Goal: Contribute content: Add original content to the website for others to see

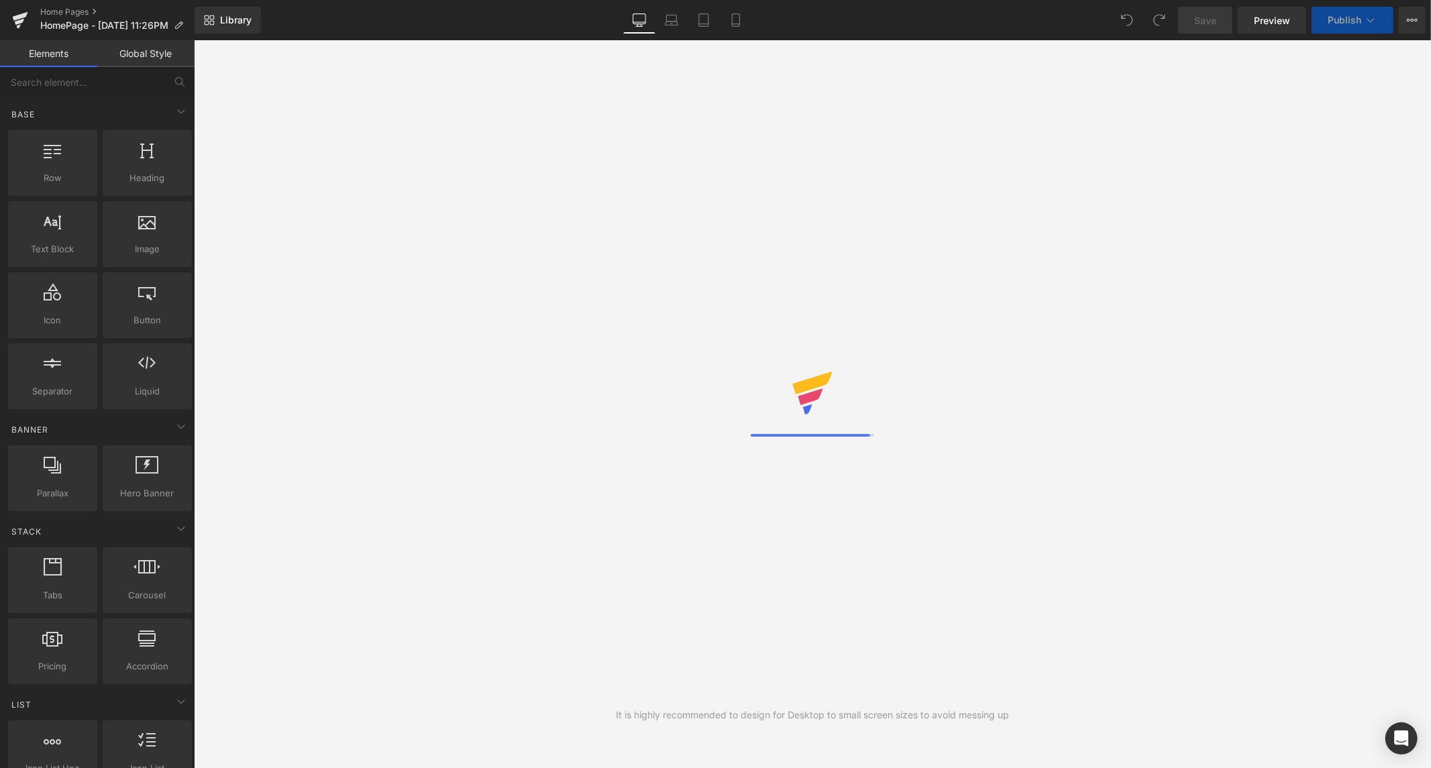
click at [733, 30] on link "Mobile" at bounding box center [736, 20] width 32 height 27
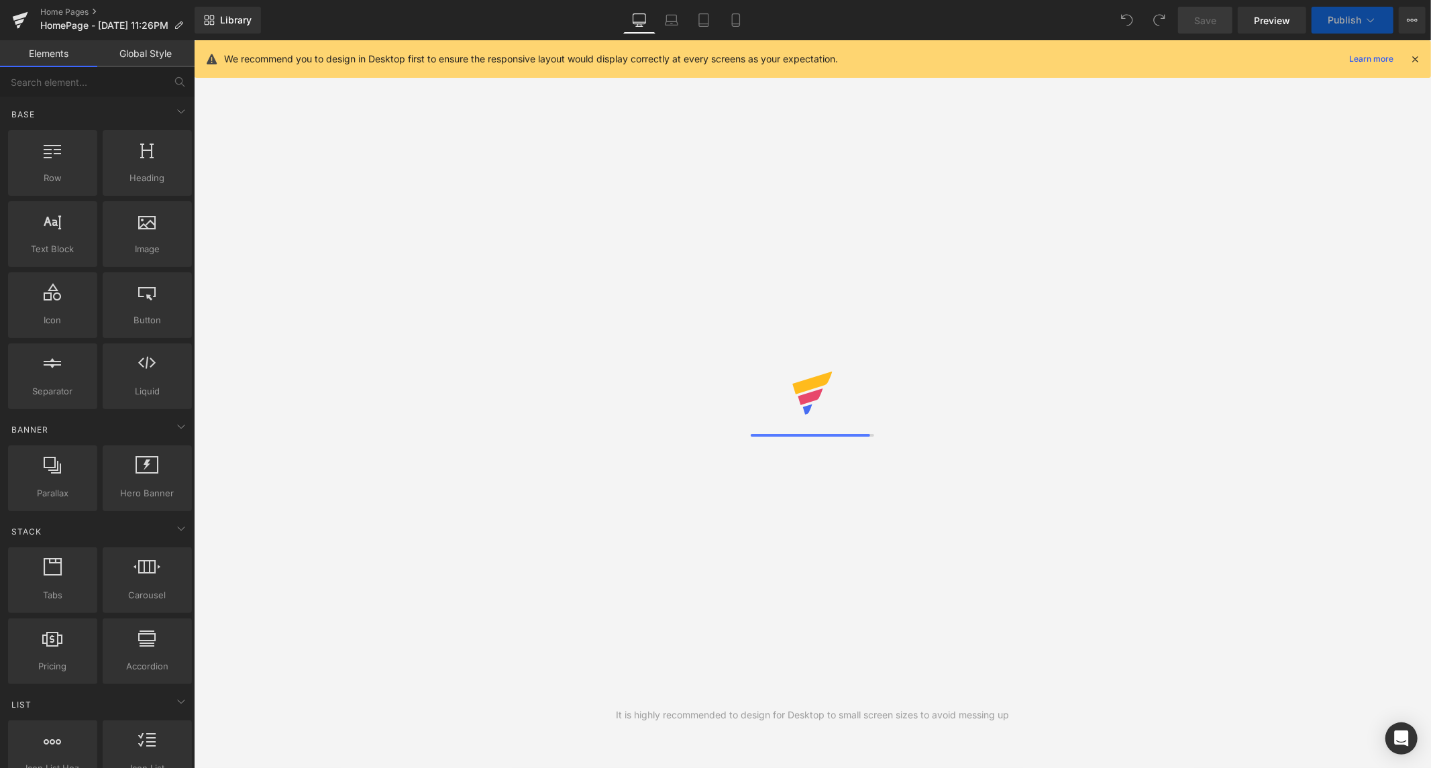
click at [1414, 59] on icon at bounding box center [1415, 59] width 12 height 12
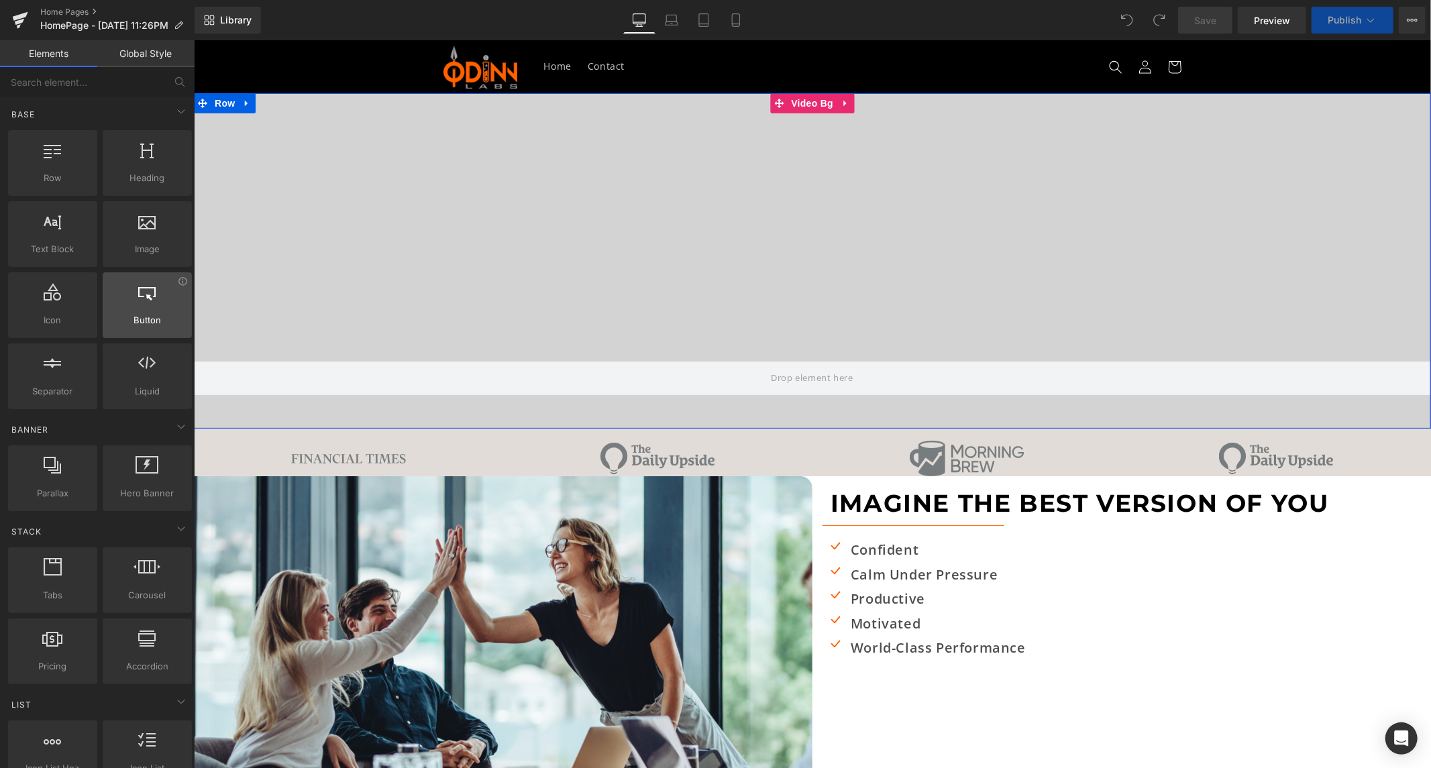
scroll to position [21, 0]
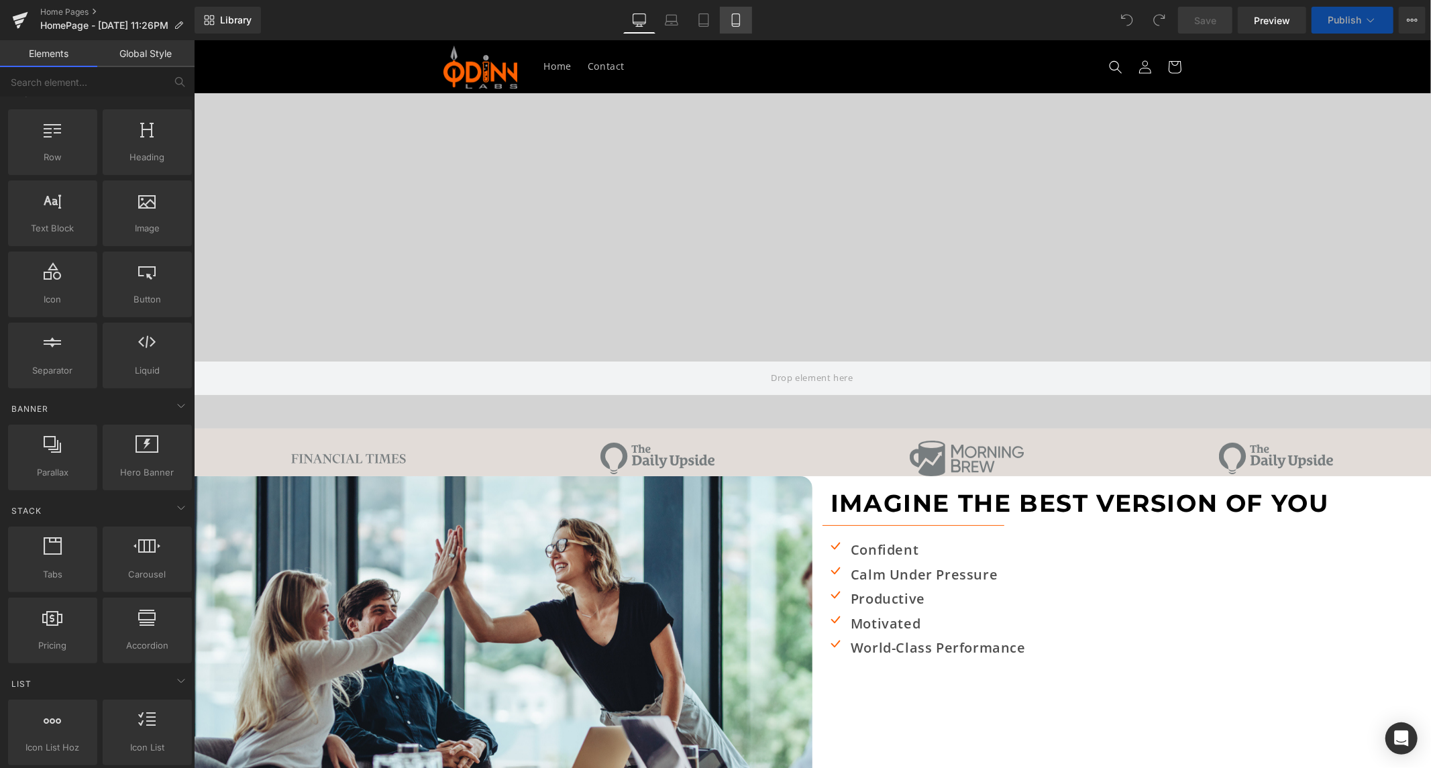
click at [735, 17] on icon at bounding box center [735, 19] width 13 height 13
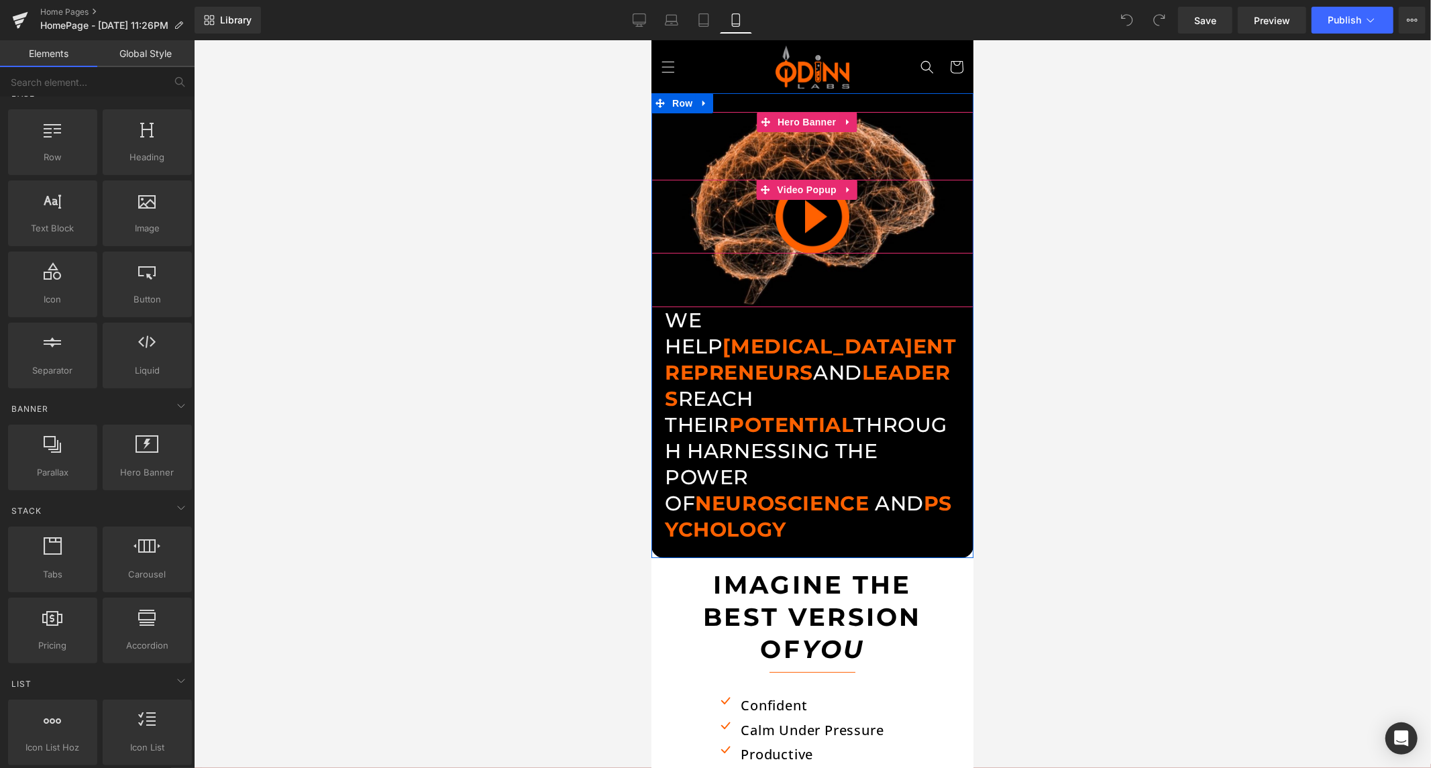
click at [814, 215] on img at bounding box center [812, 216] width 74 height 74
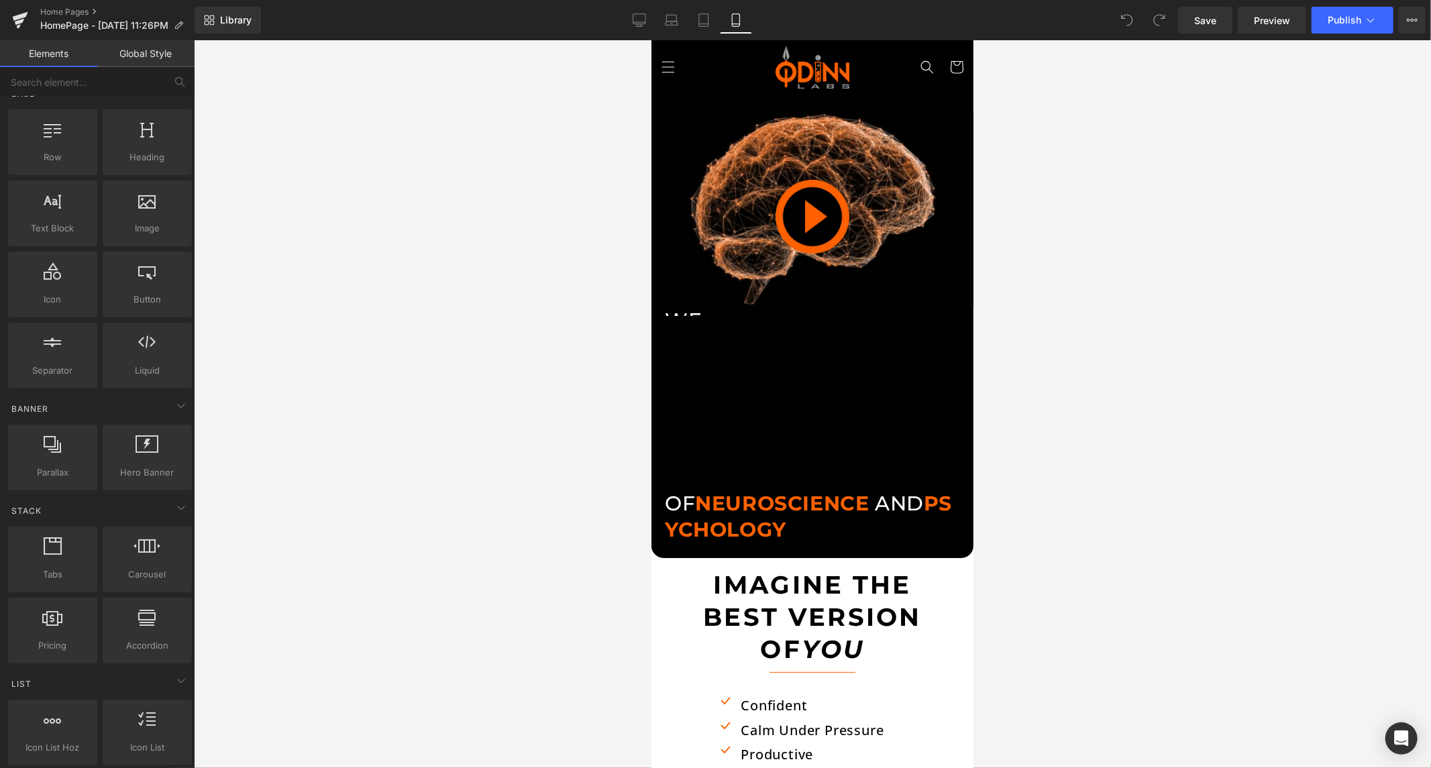
click at [799, 572] on div "× Loading..." at bounding box center [812, 404] width 322 height 729
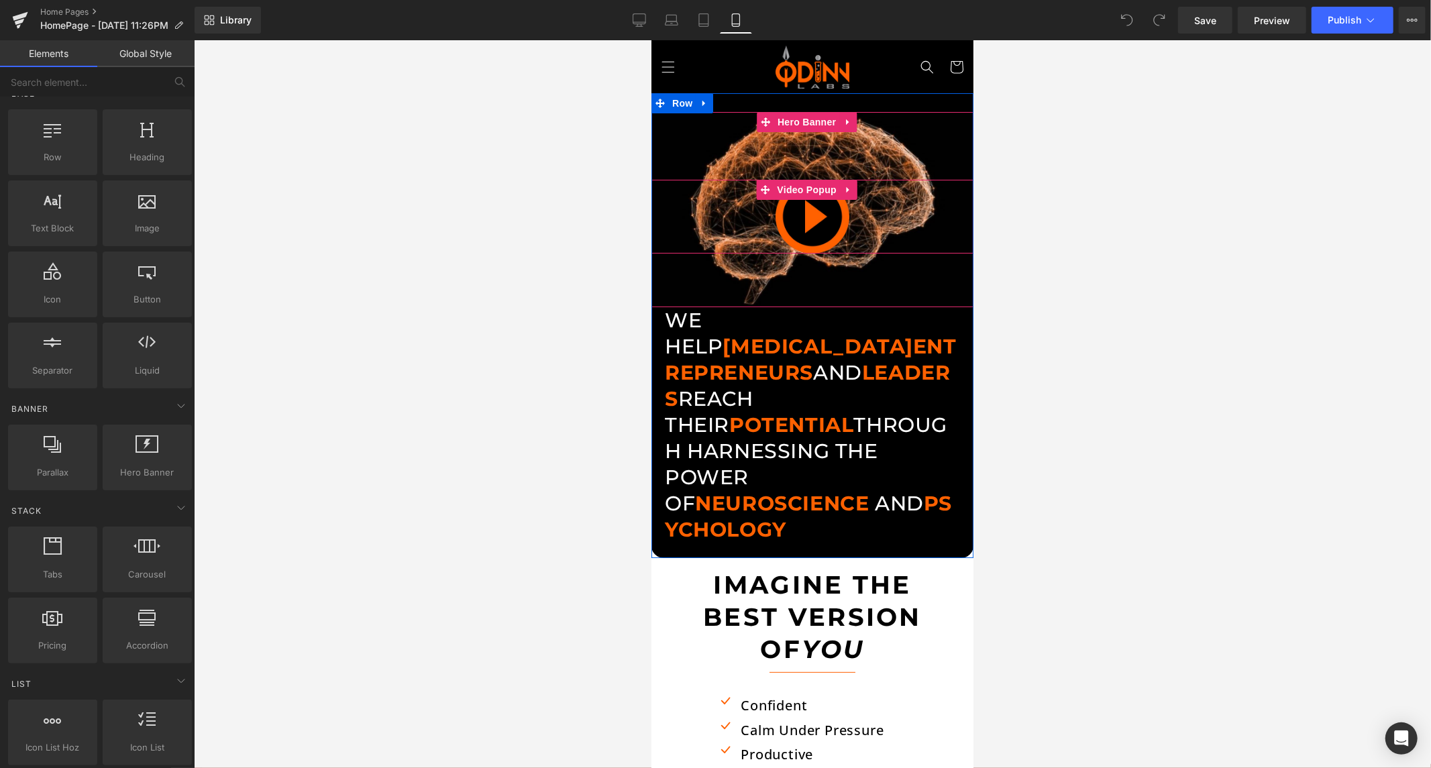
click at [869, 205] on div at bounding box center [812, 216] width 322 height 74
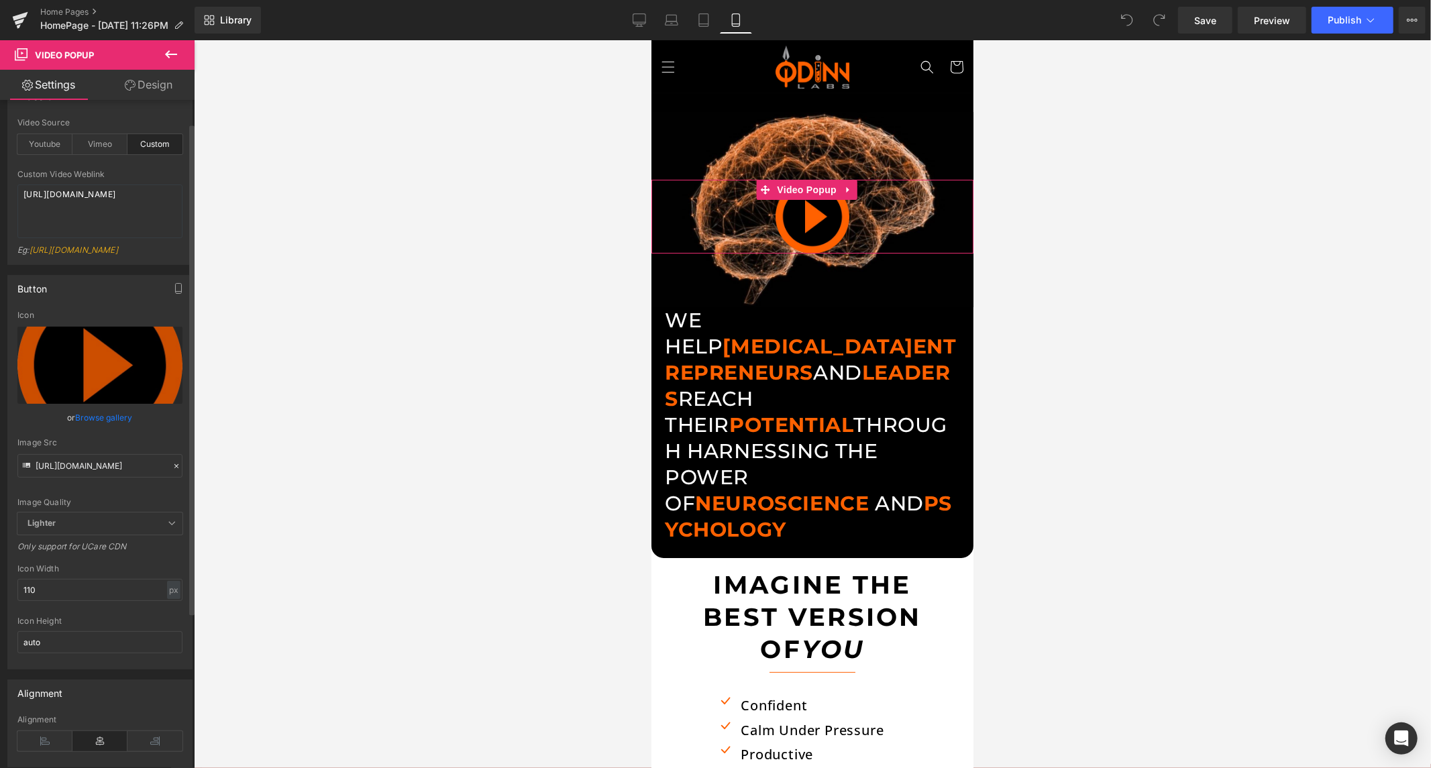
scroll to position [0, 0]
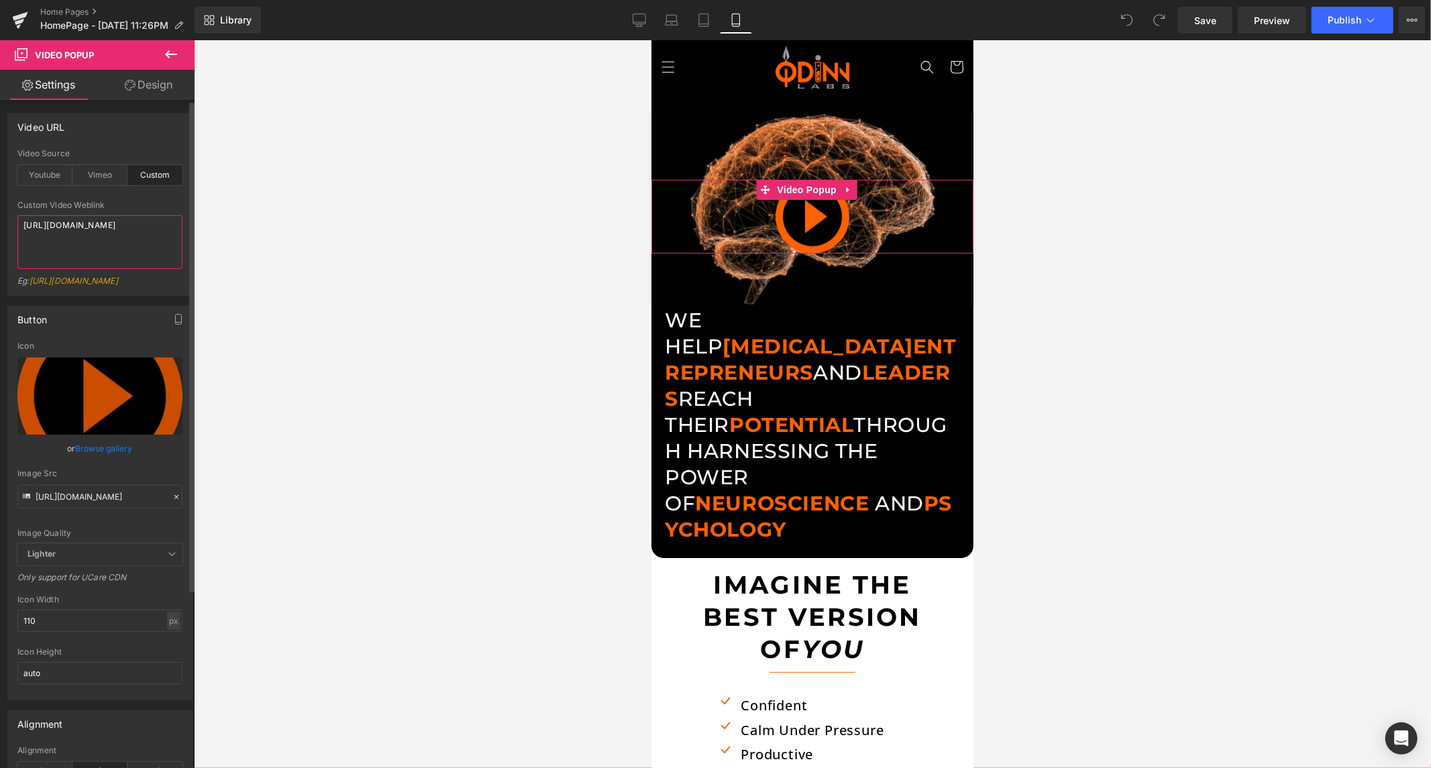
click at [93, 236] on textarea "[URL][DOMAIN_NAME]" at bounding box center [99, 242] width 165 height 54
paste textarea "[URL][DOMAIN_NAME]"
type textarea "[URL][DOMAIN_NAME]"
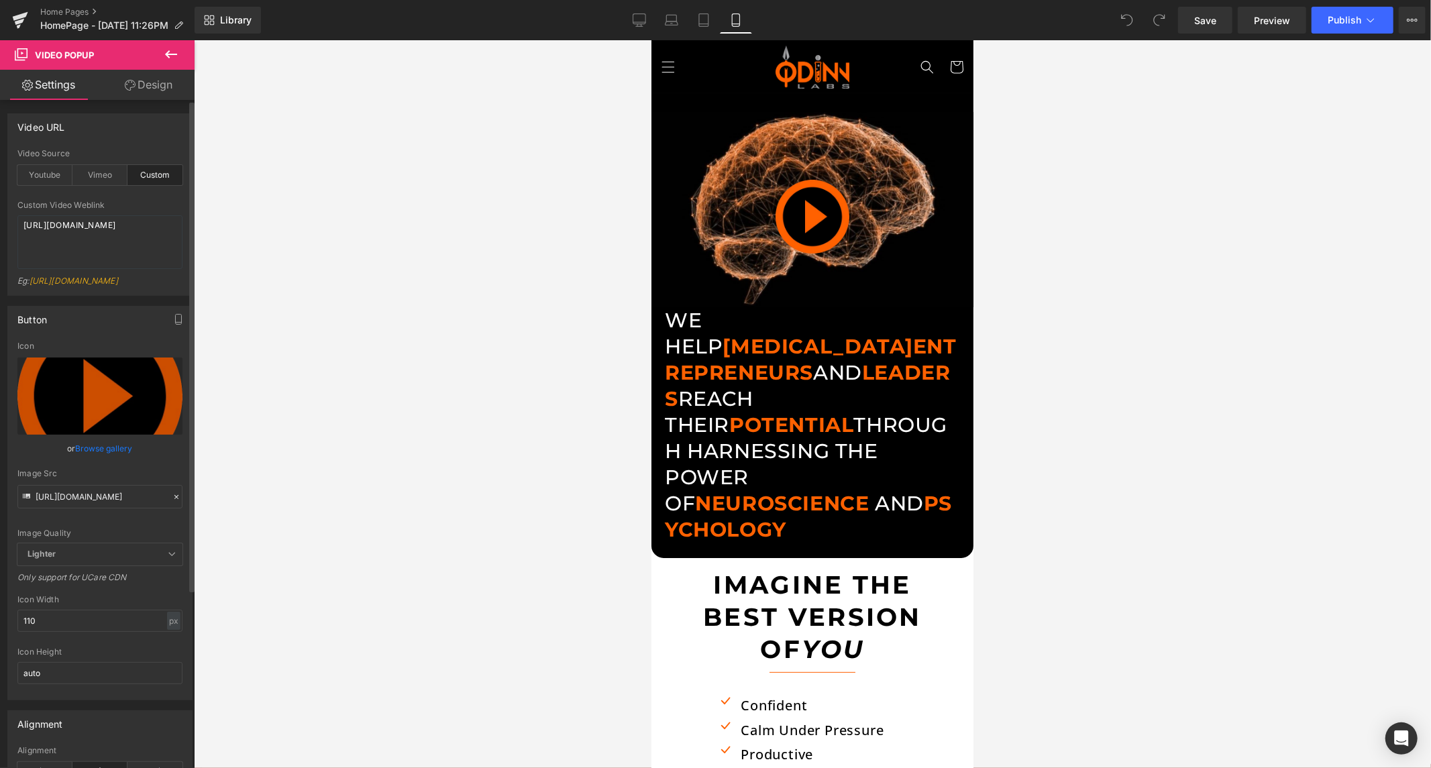
click at [105, 278] on div "Eg: [URL][DOMAIN_NAME]" at bounding box center [99, 285] width 165 height 19
click at [1351, 11] on button "Publish" at bounding box center [1353, 20] width 82 height 27
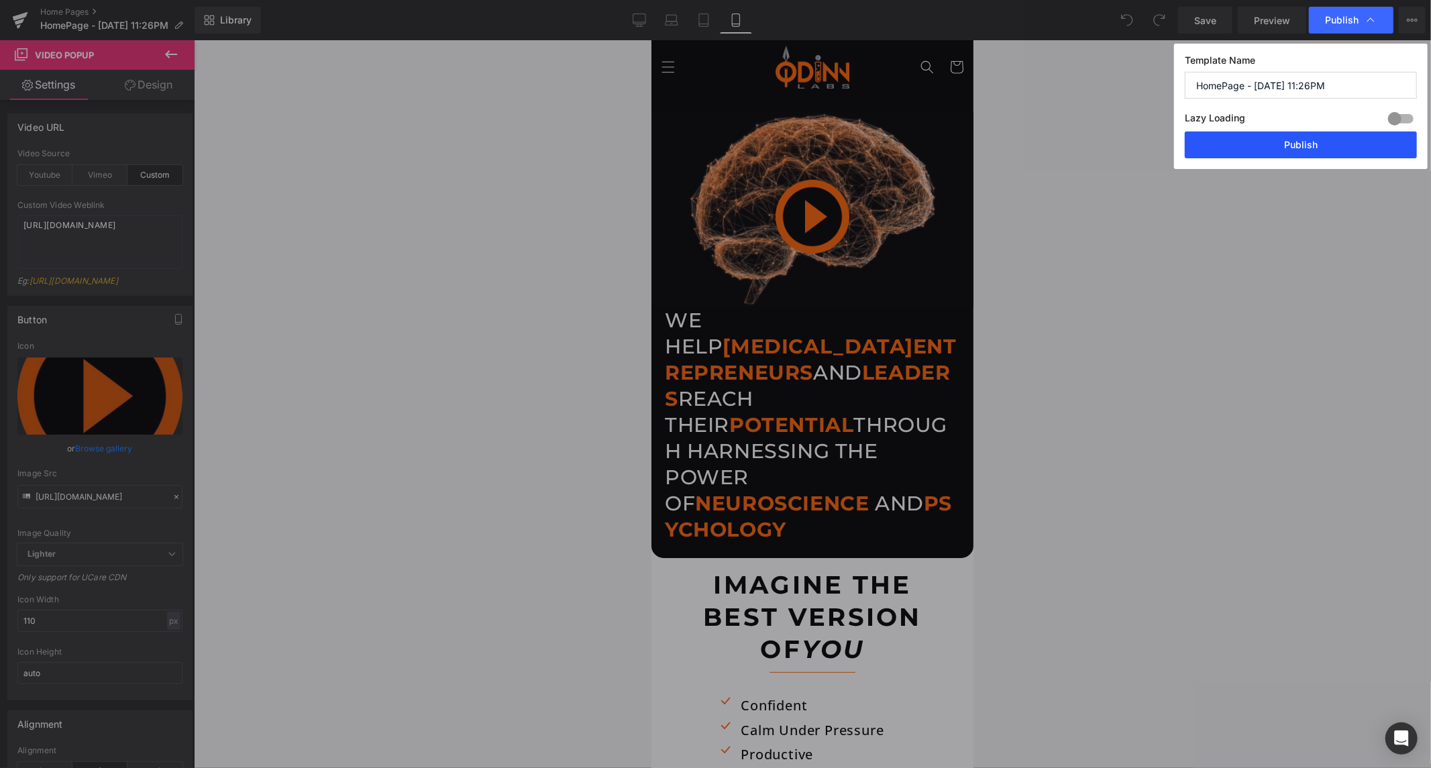
click at [1307, 144] on button "Publish" at bounding box center [1301, 145] width 232 height 27
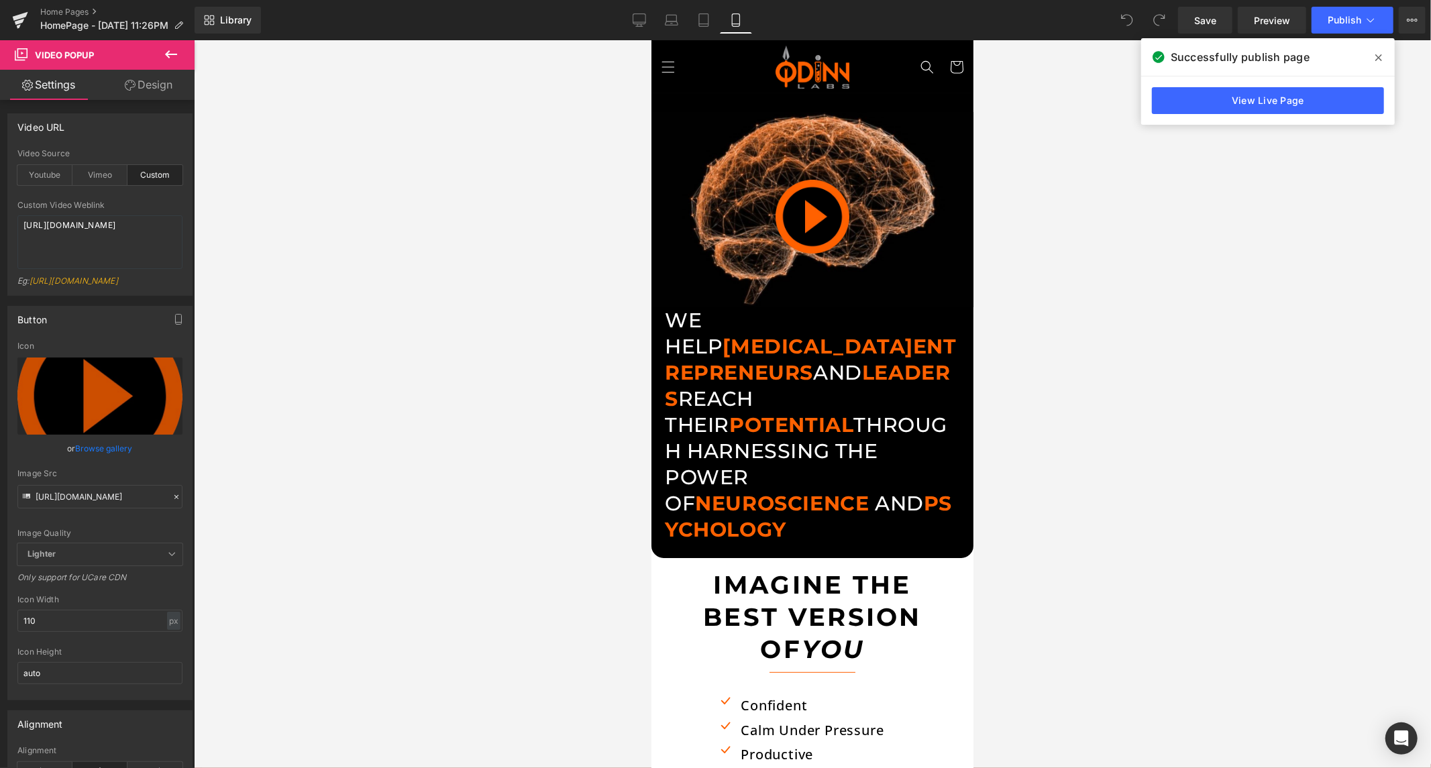
click at [1383, 57] on span at bounding box center [1378, 57] width 21 height 21
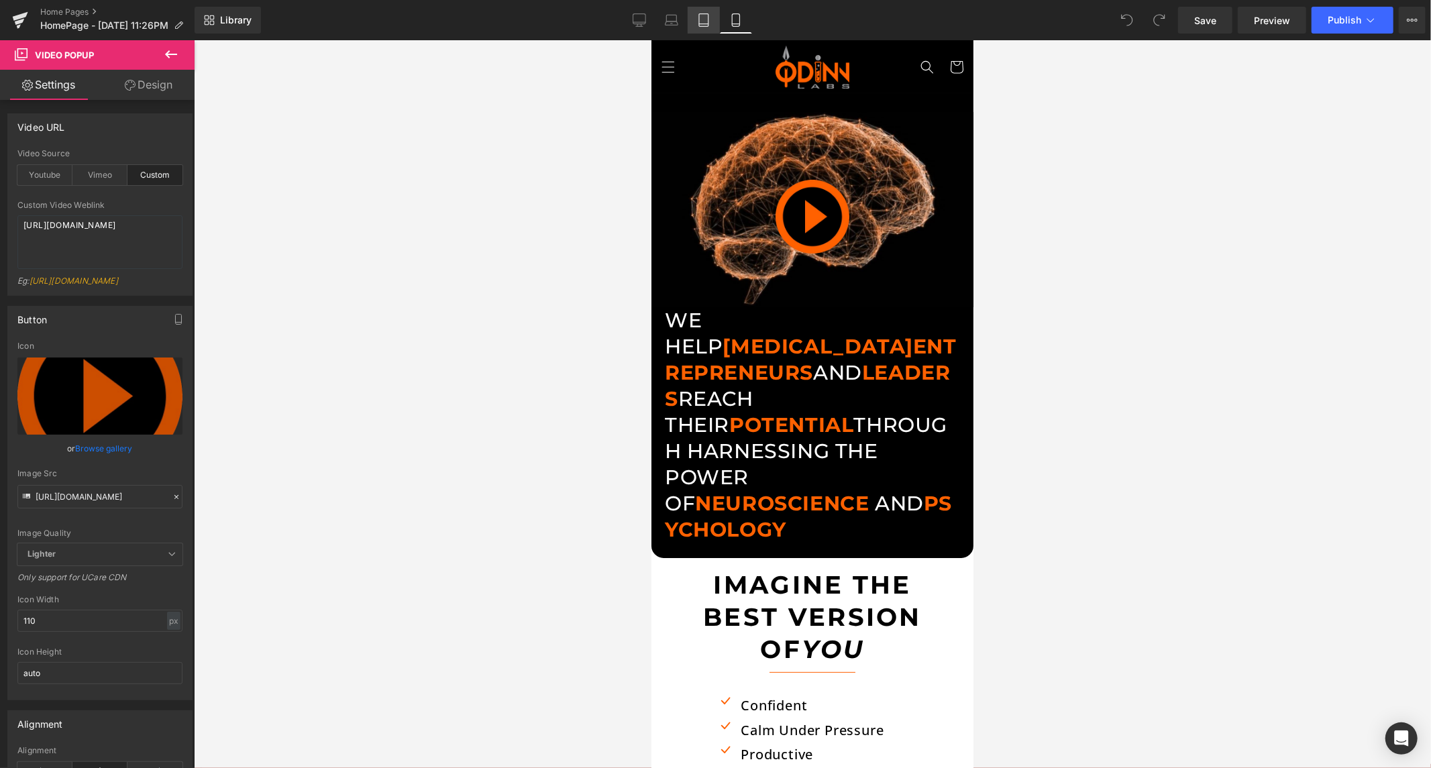
click at [707, 18] on icon at bounding box center [703, 19] width 13 height 13
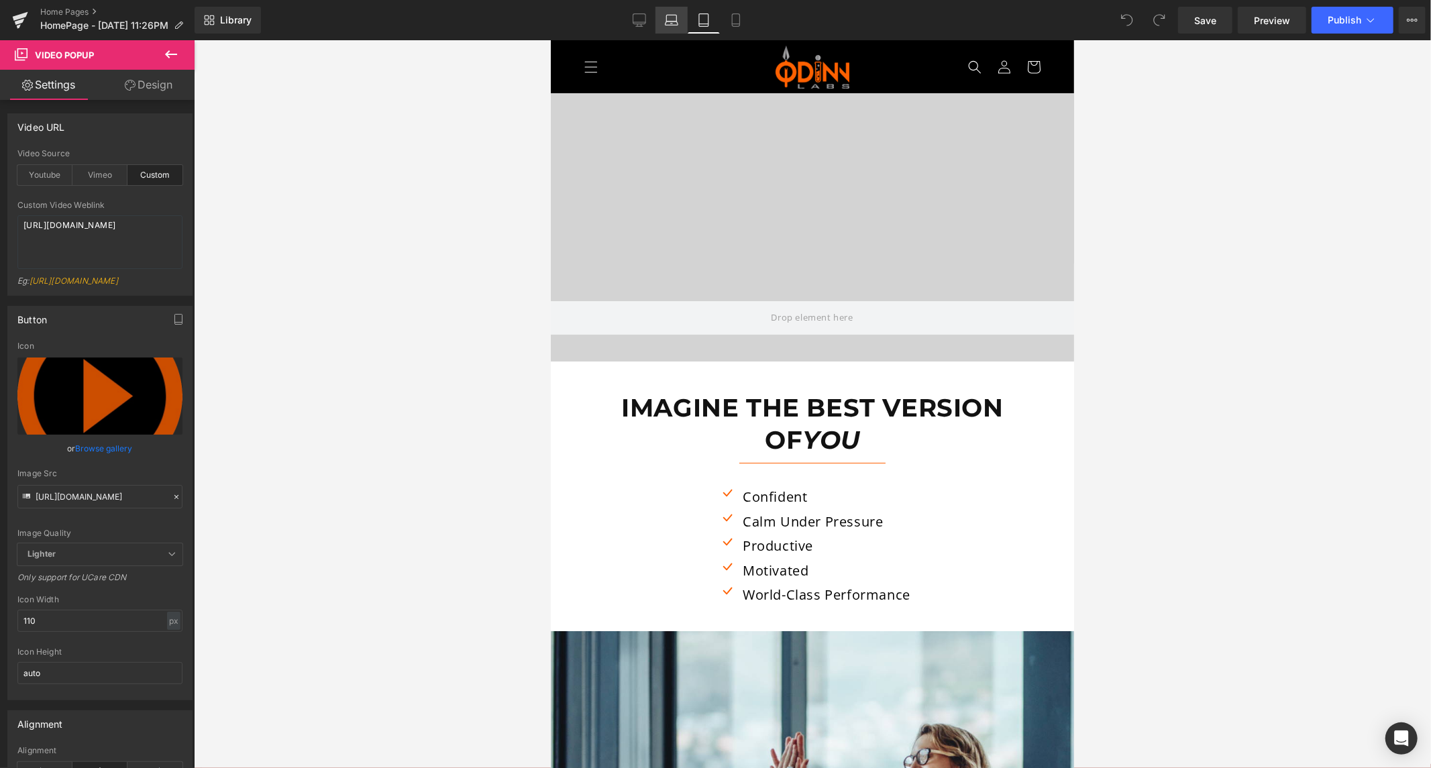
click at [681, 24] on link "Laptop" at bounding box center [672, 20] width 32 height 27
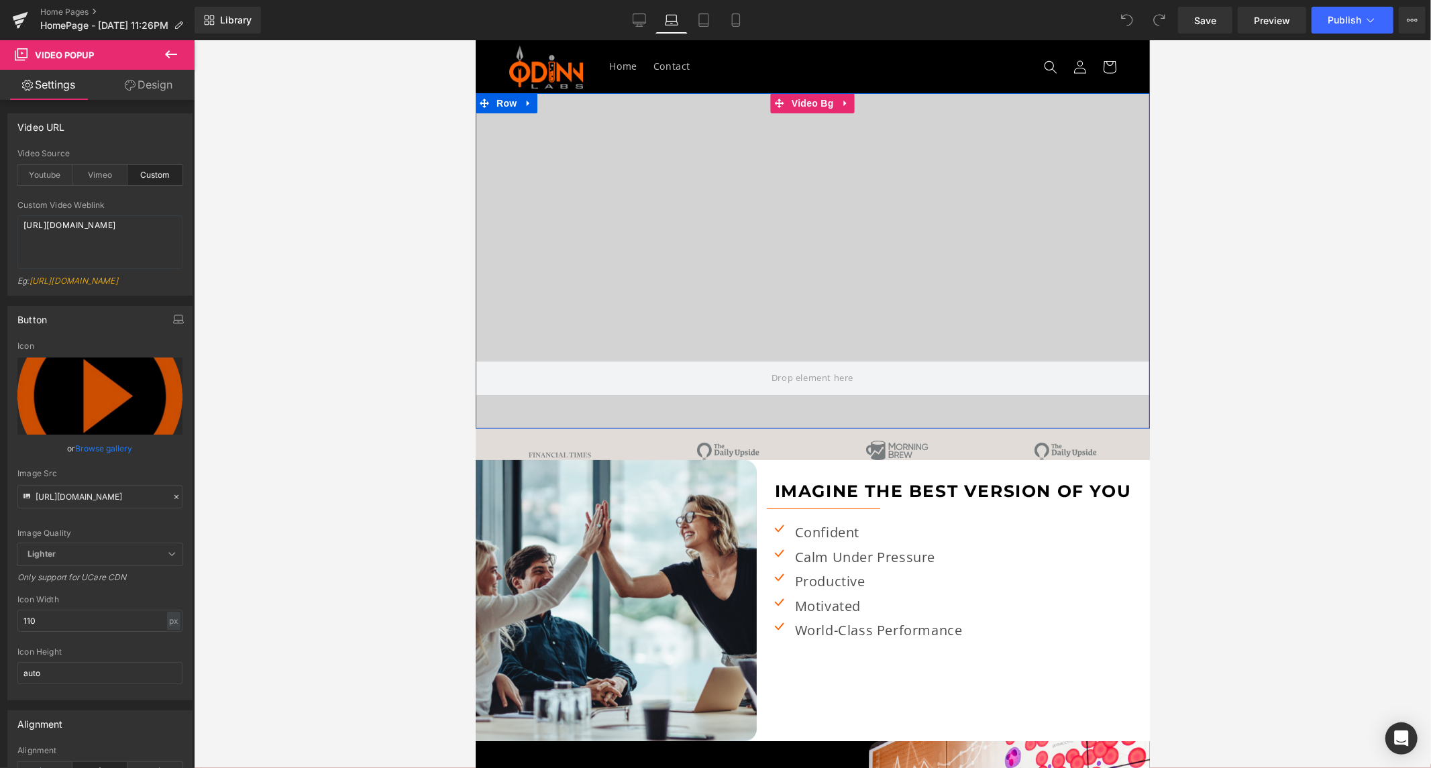
scroll to position [404, 0]
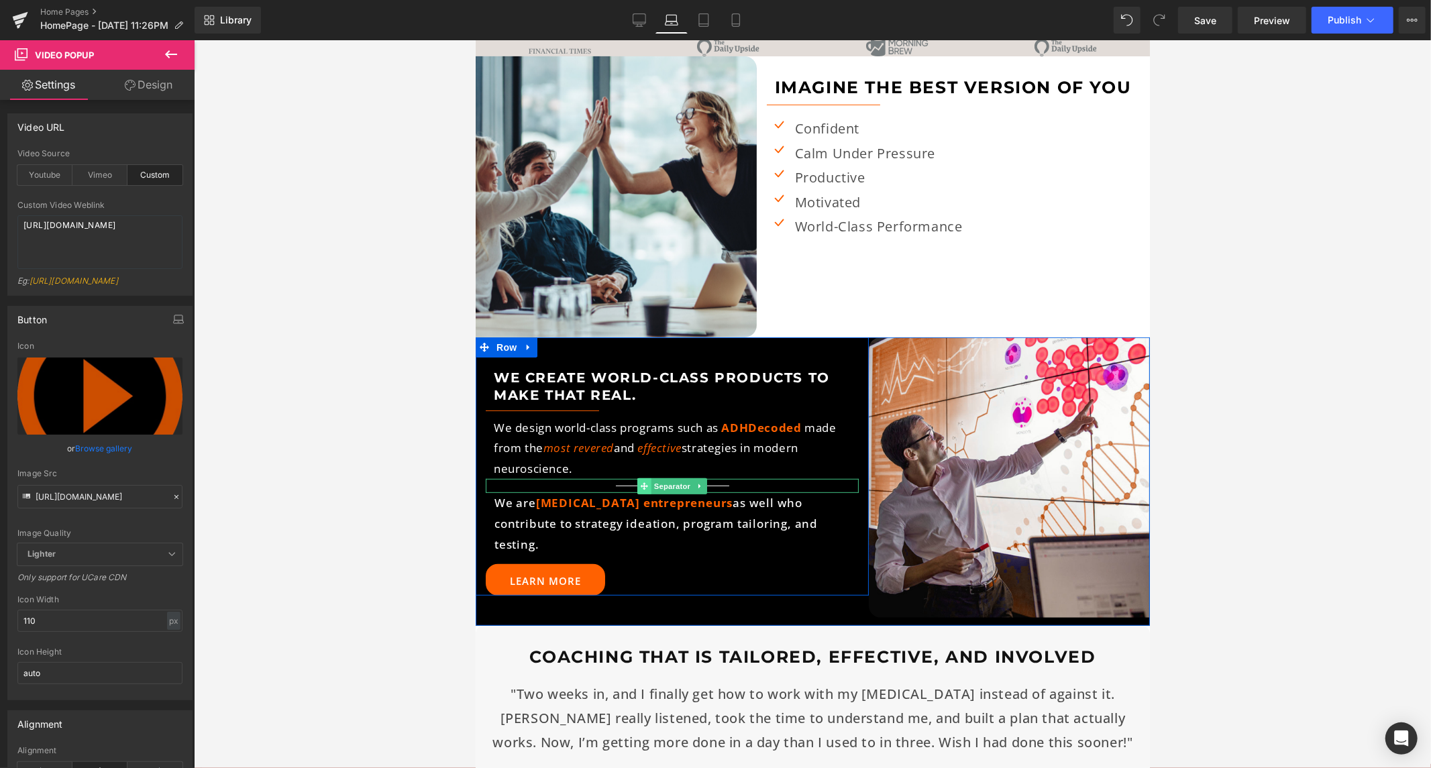
click at [640, 482] on icon at bounding box center [643, 486] width 7 height 8
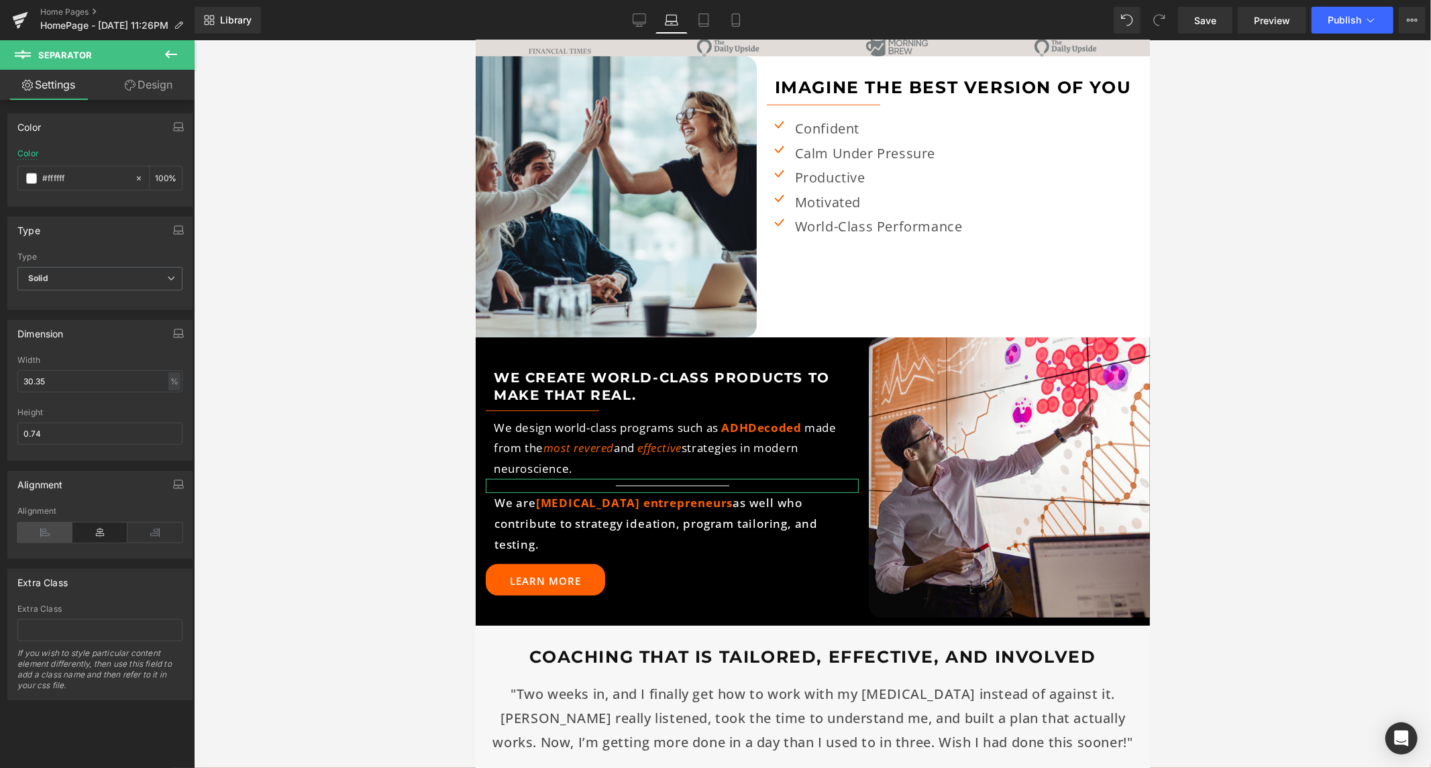
click at [38, 531] on icon at bounding box center [44, 533] width 55 height 20
click at [28, 177] on span at bounding box center [31, 178] width 11 height 11
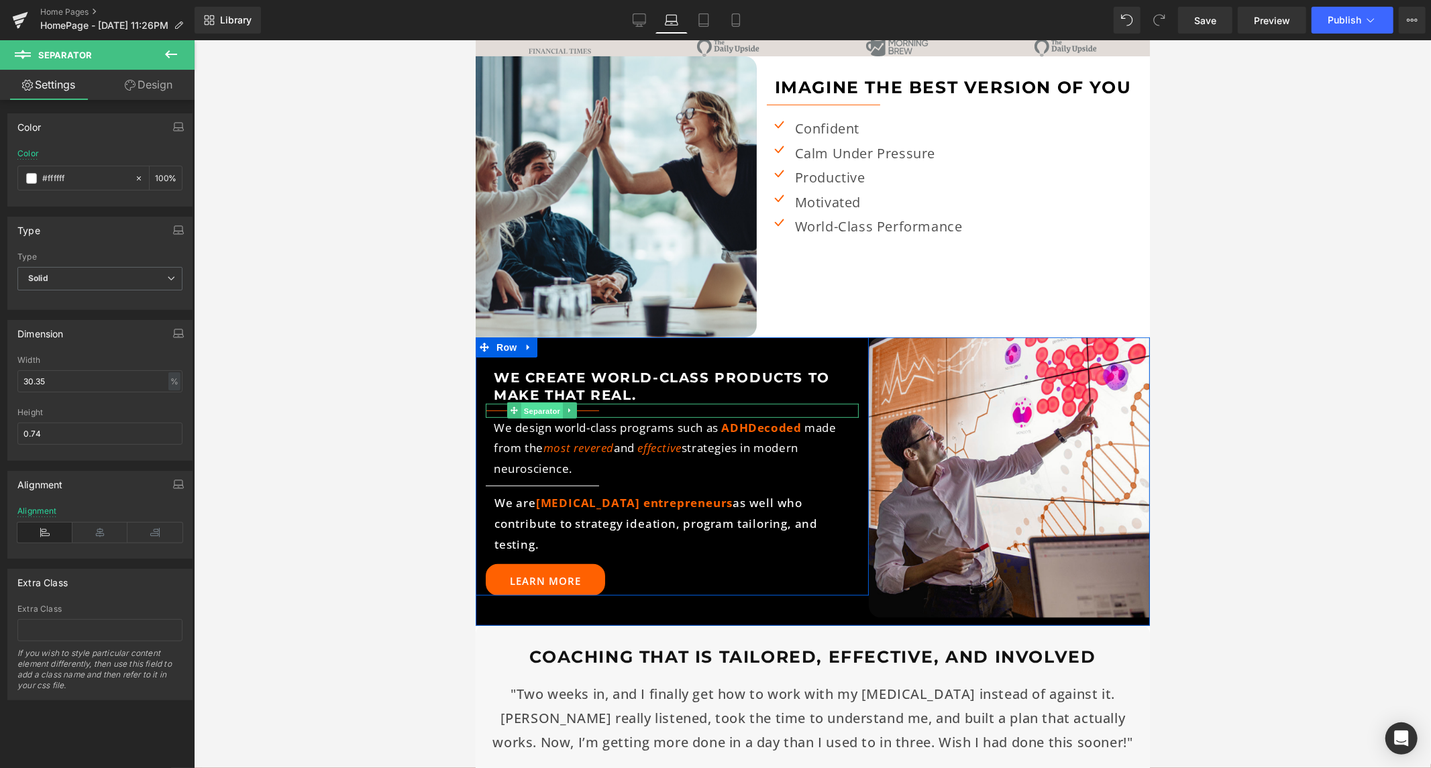
click at [539, 407] on span "Separator" at bounding box center [542, 411] width 42 height 16
click at [79, 176] on input "#ff6101" at bounding box center [85, 178] width 86 height 15
click at [523, 487] on span "Separator" at bounding box center [542, 486] width 42 height 16
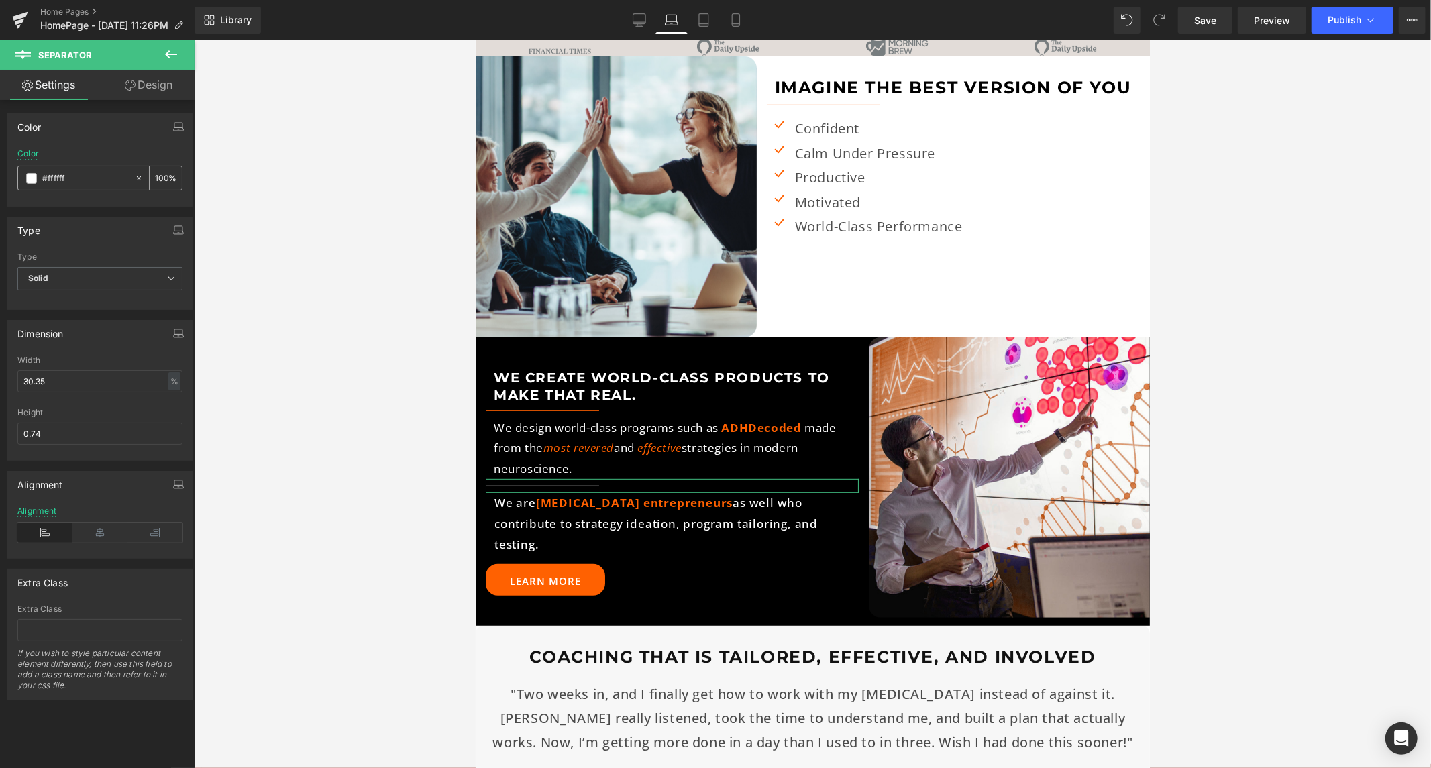
click at [109, 183] on input "#ffffff" at bounding box center [85, 178] width 86 height 15
paste input "6101"
type input "#ff6101"
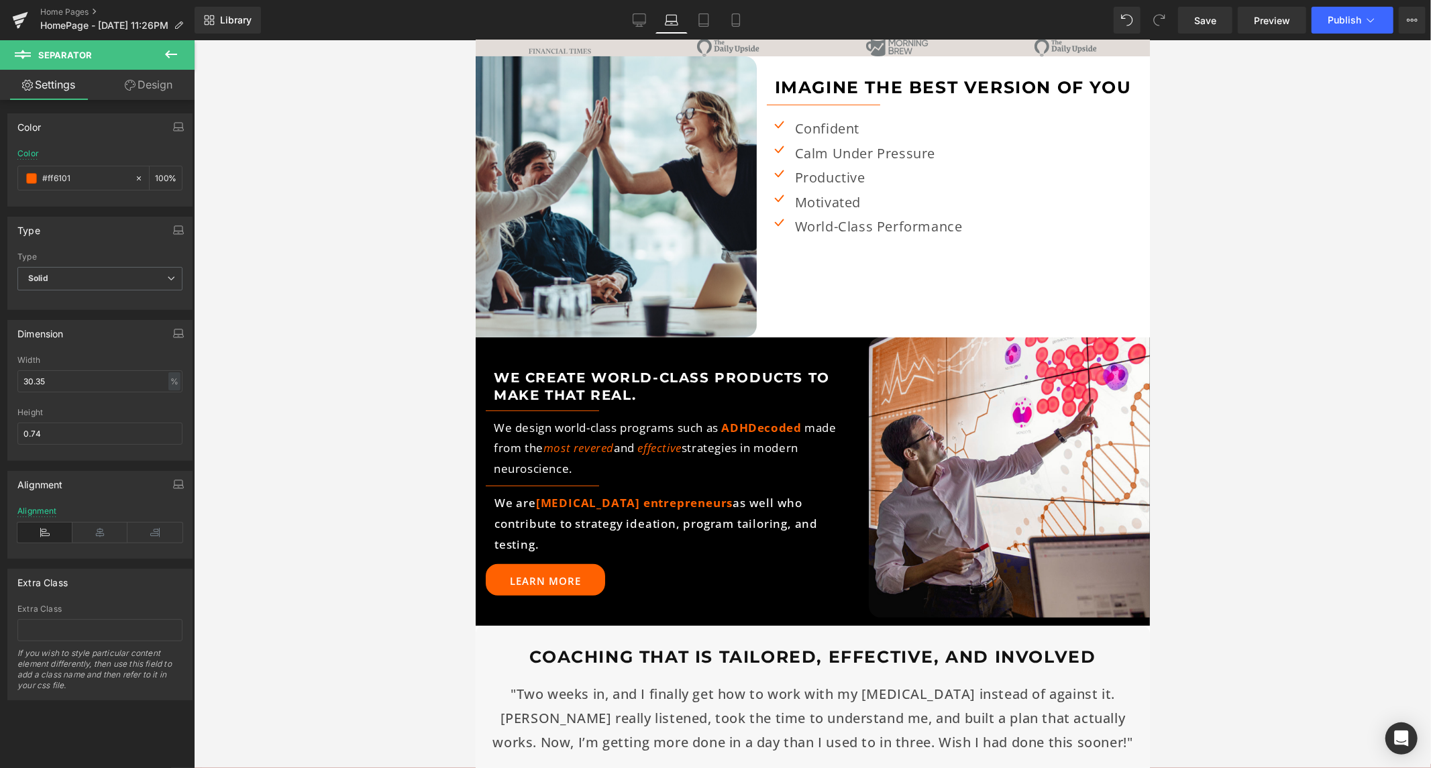
click at [367, 474] on div at bounding box center [812, 404] width 1237 height 728
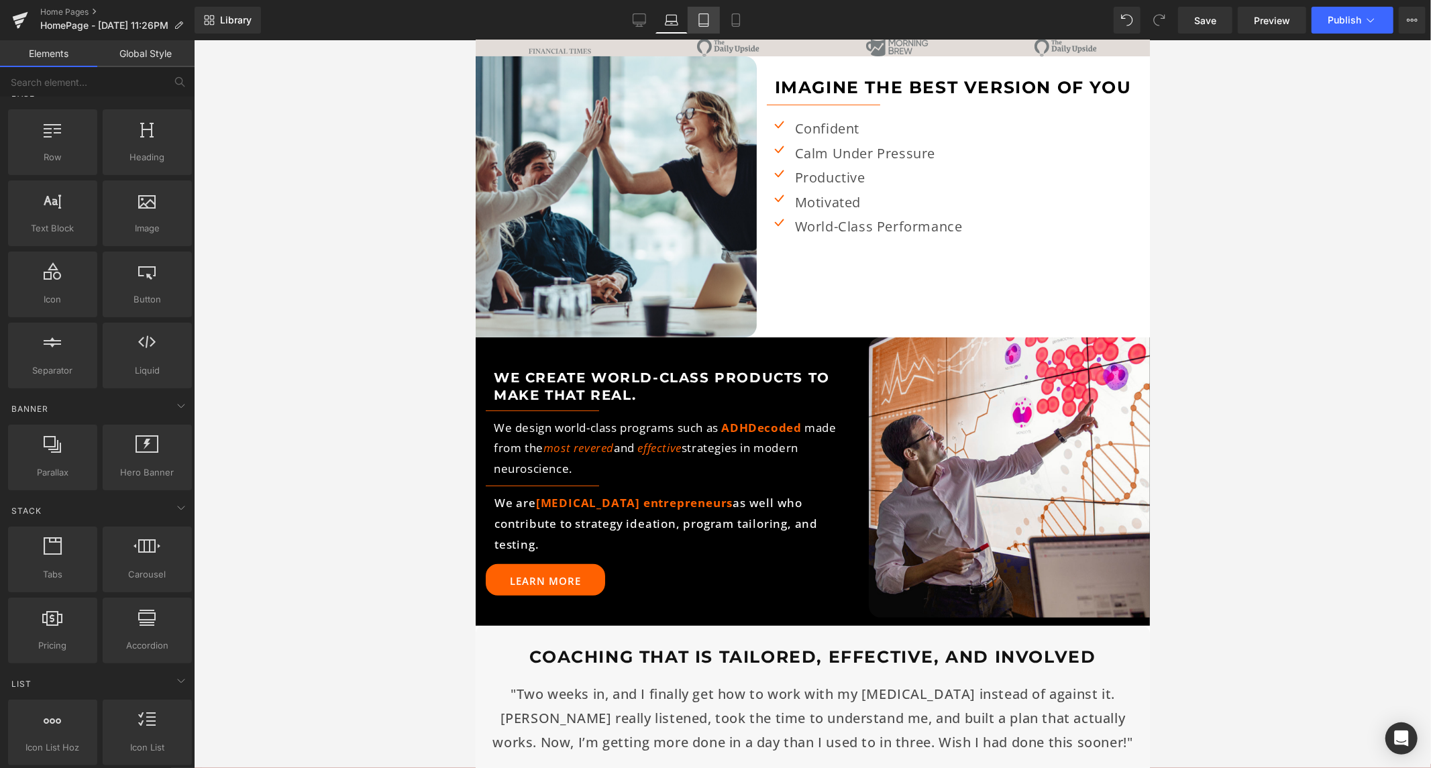
click at [699, 23] on icon at bounding box center [703, 20] width 9 height 13
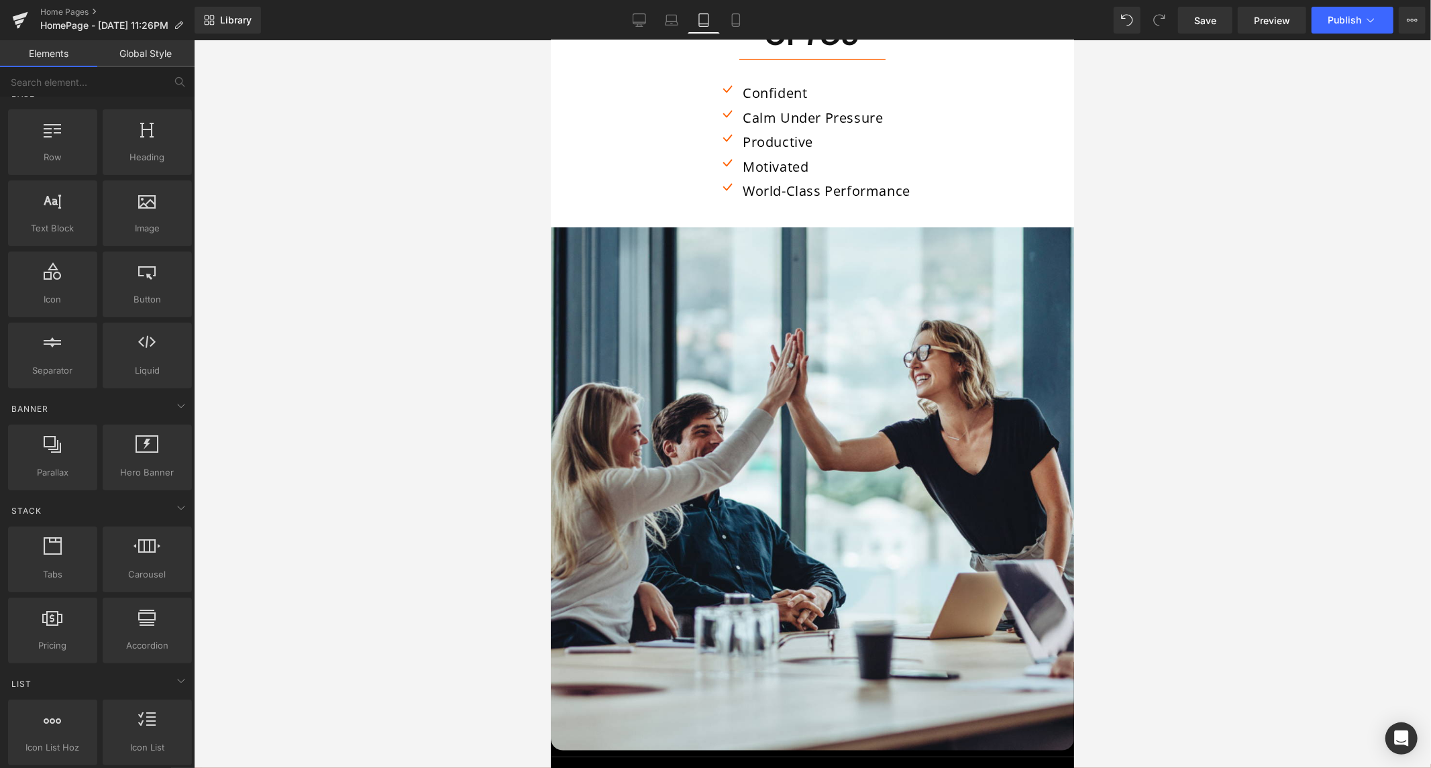
scroll to position [388, 0]
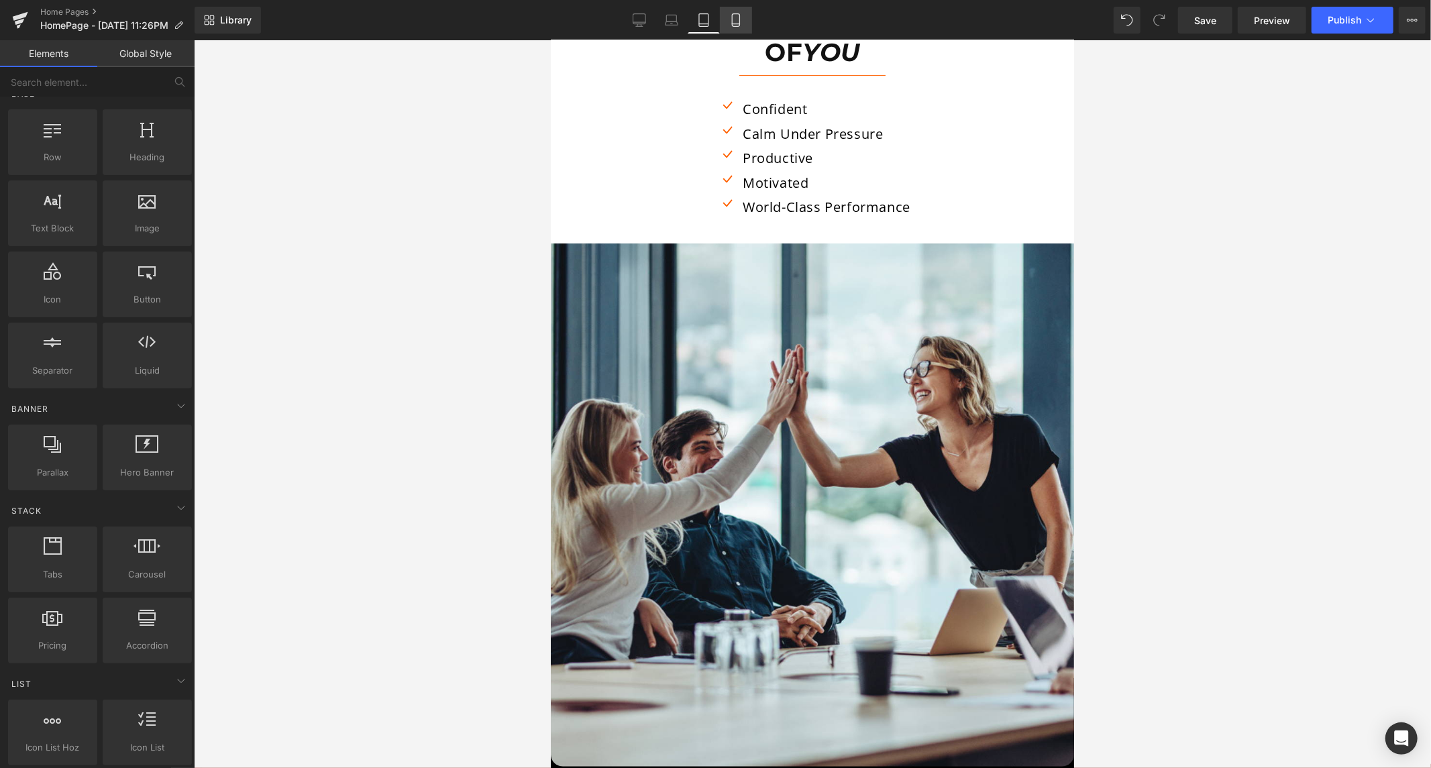
click at [729, 23] on icon at bounding box center [735, 19] width 13 height 13
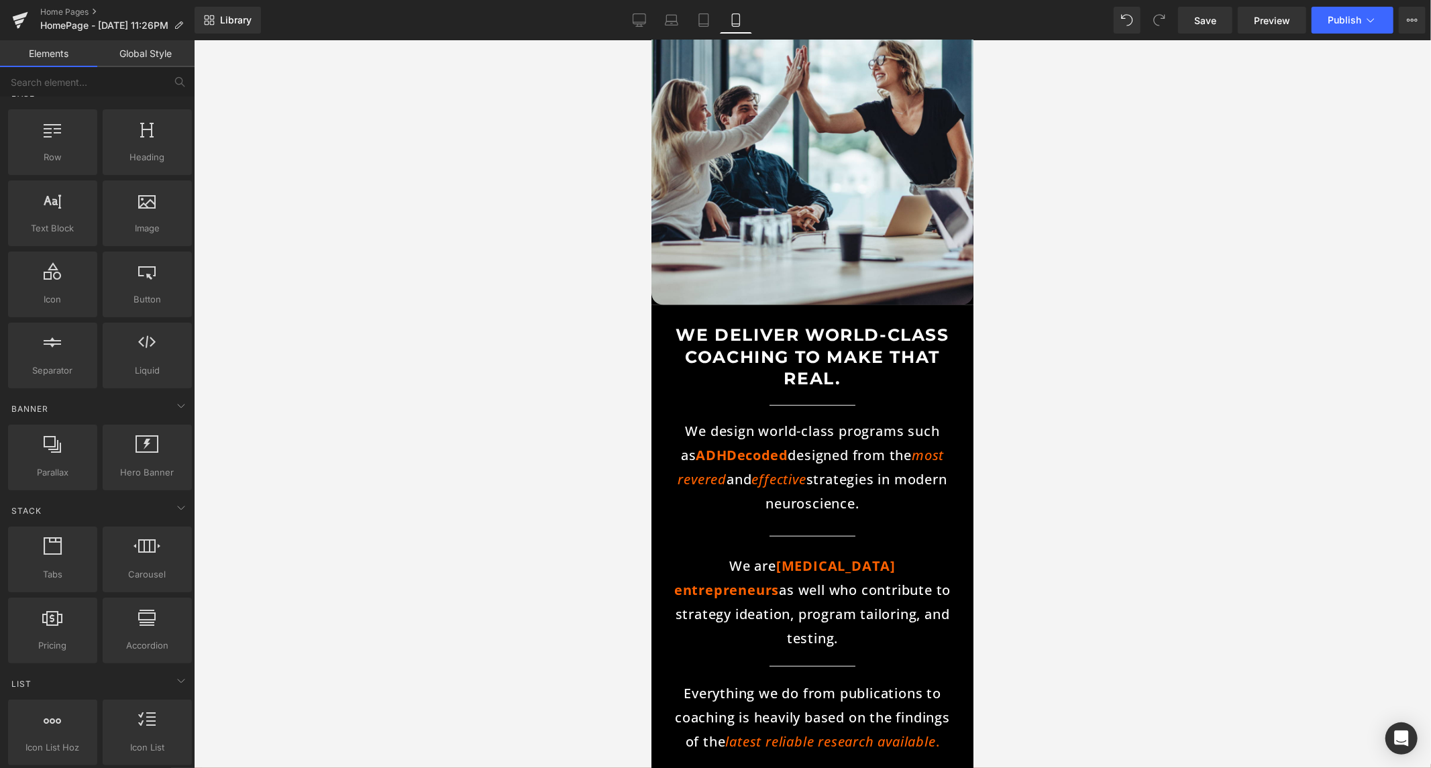
scroll to position [909, 0]
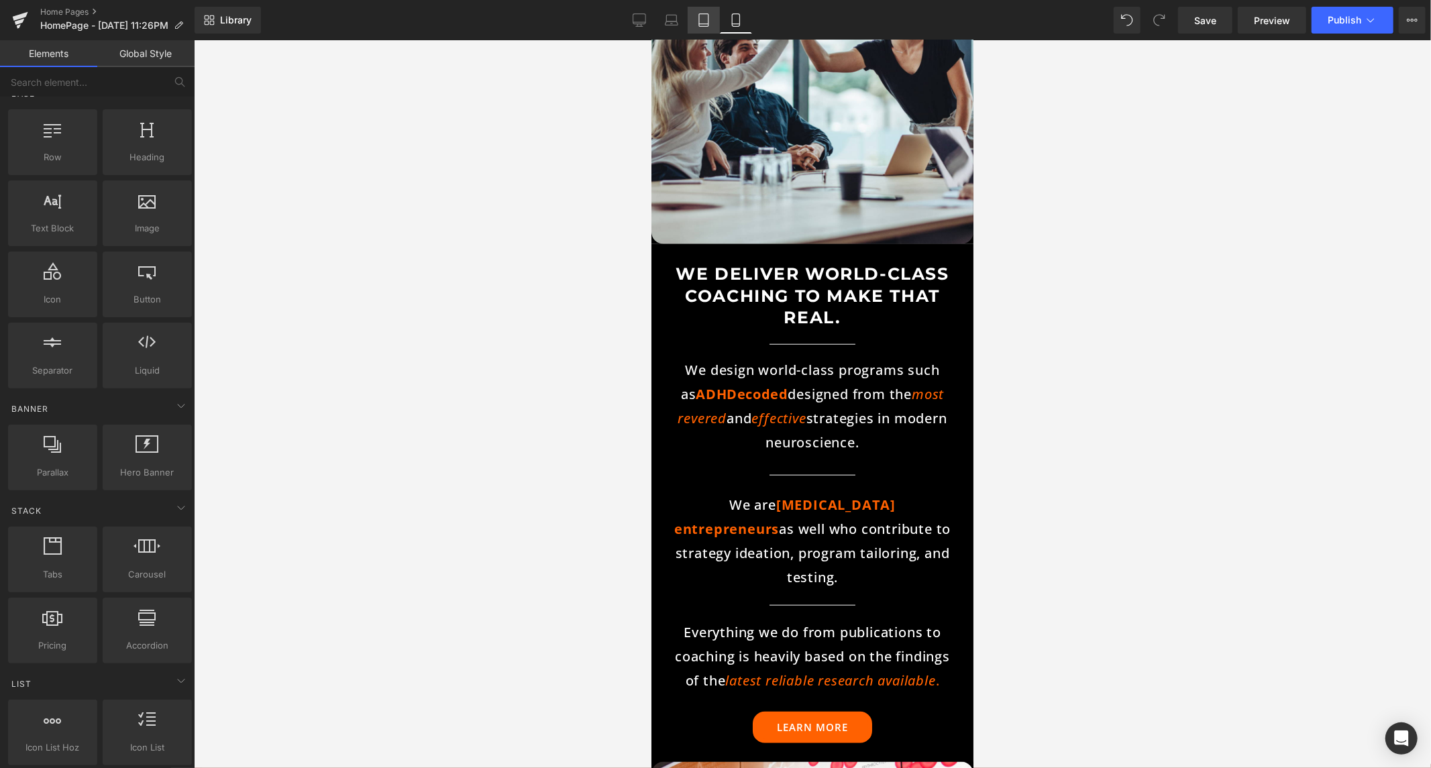
click at [699, 21] on icon at bounding box center [703, 20] width 9 height 13
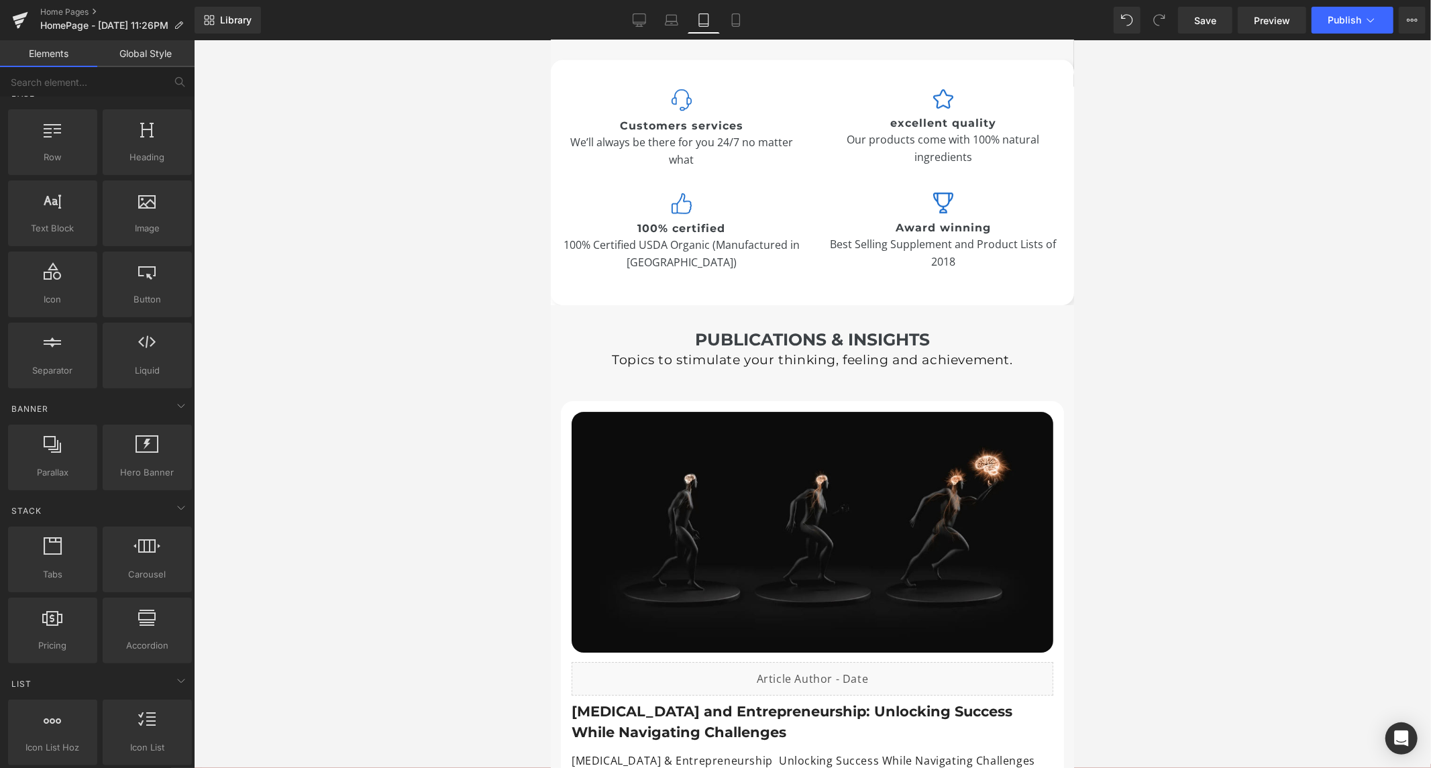
scroll to position [3481, 0]
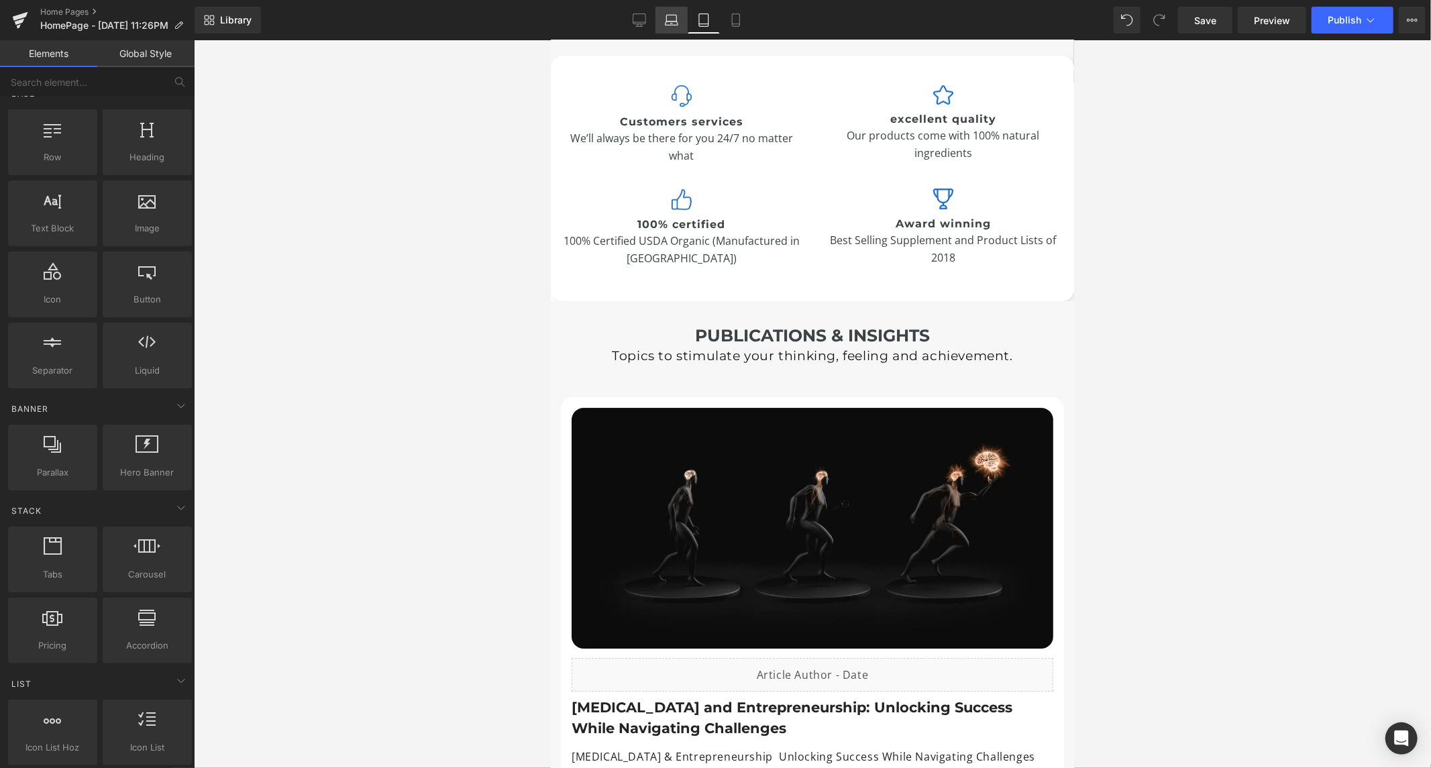
click at [665, 20] on link "Laptop" at bounding box center [672, 20] width 32 height 27
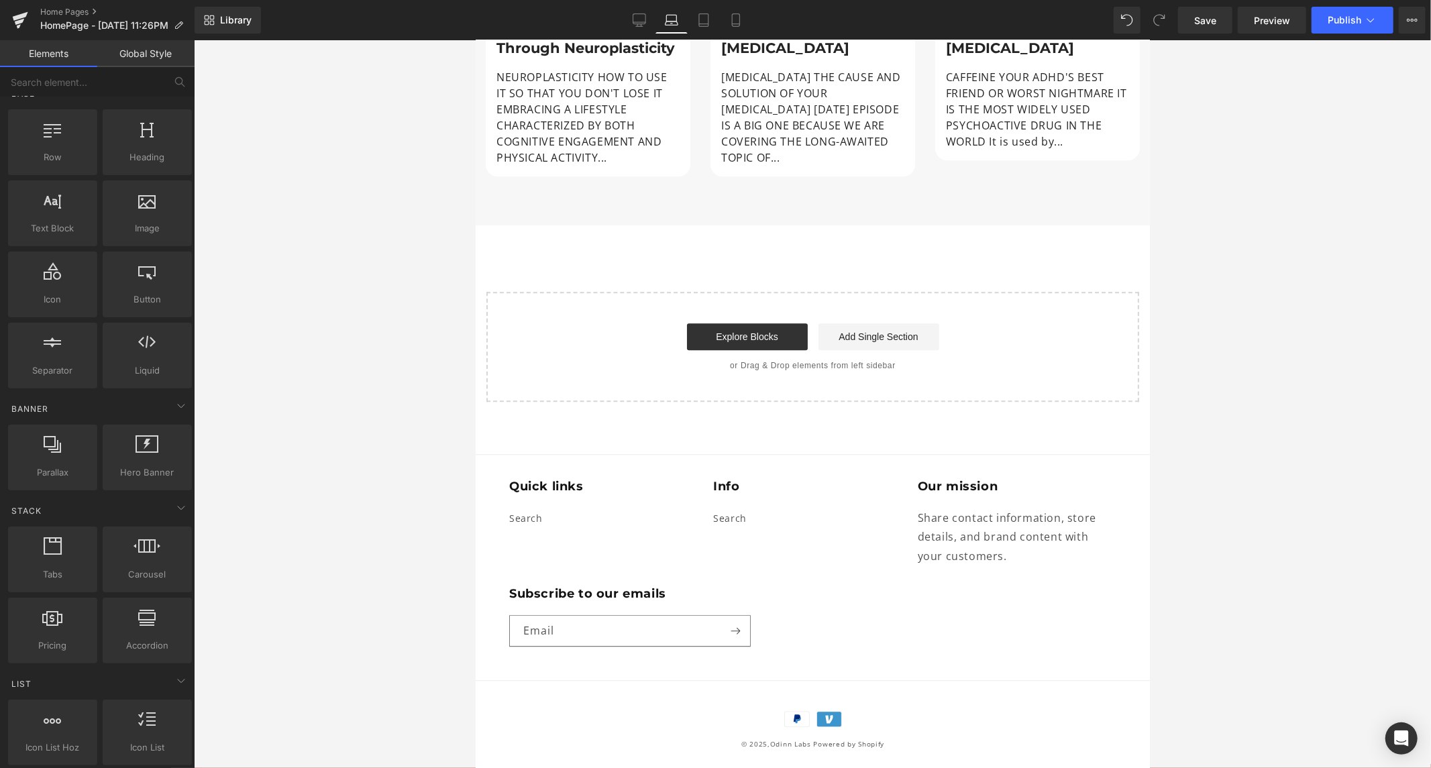
scroll to position [701, 0]
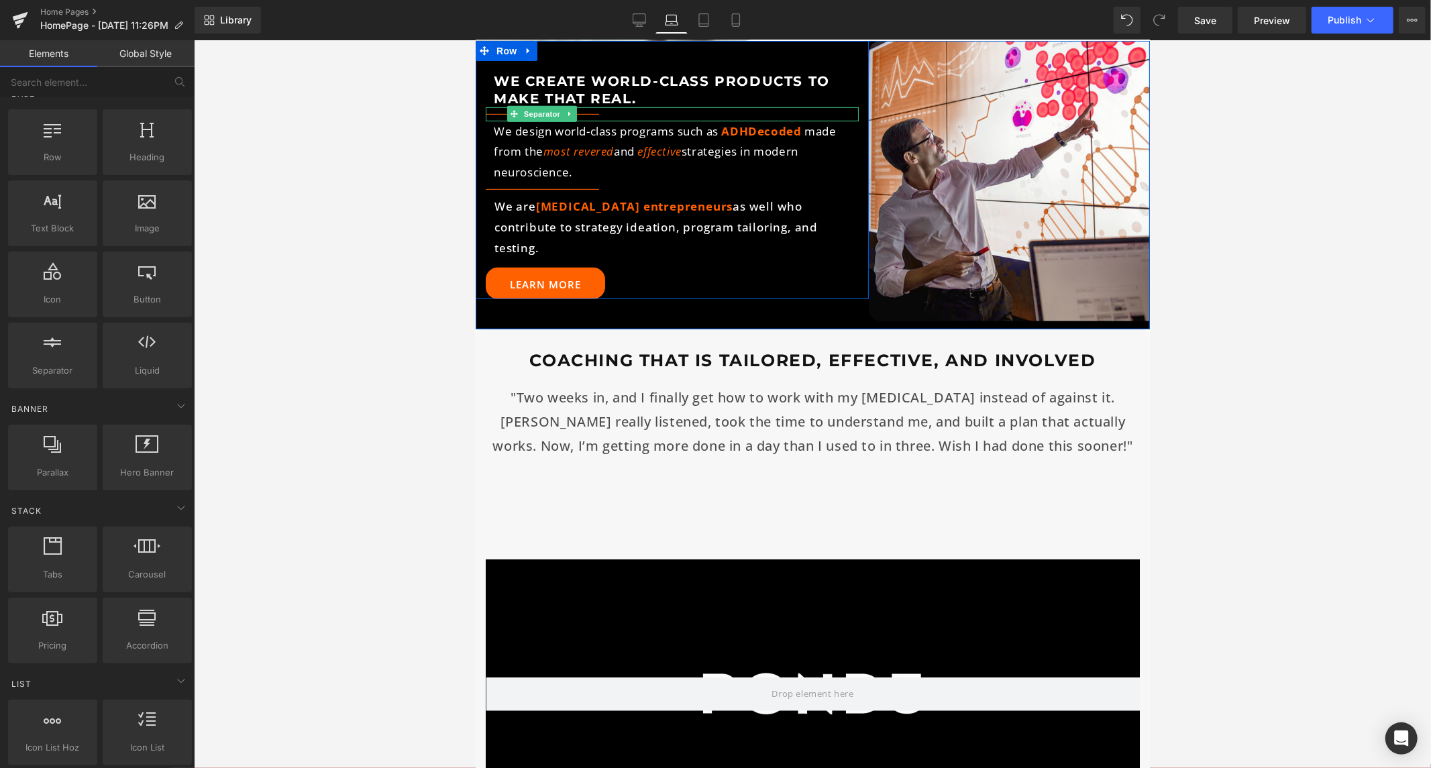
click at [588, 111] on div at bounding box center [671, 114] width 373 height 14
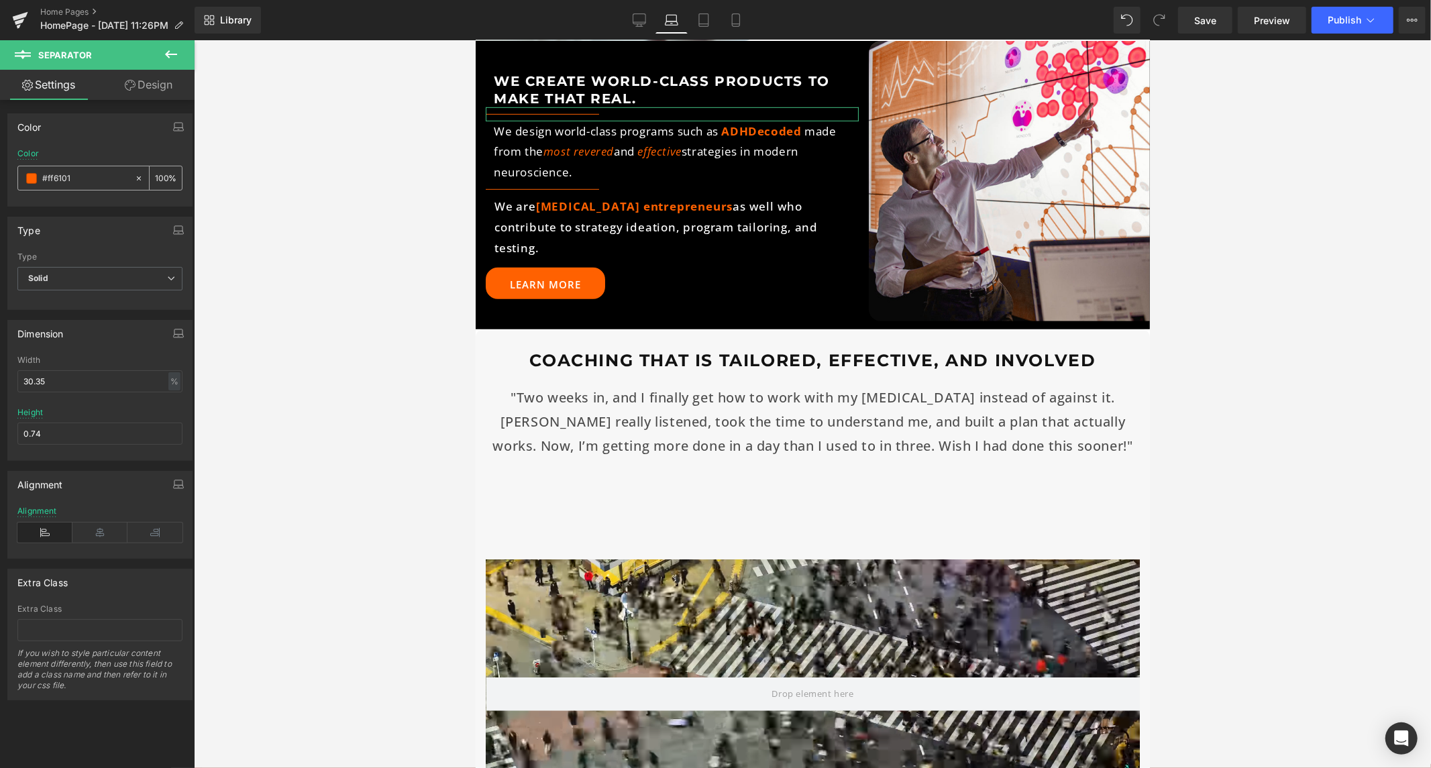
click at [31, 183] on span at bounding box center [31, 178] width 11 height 11
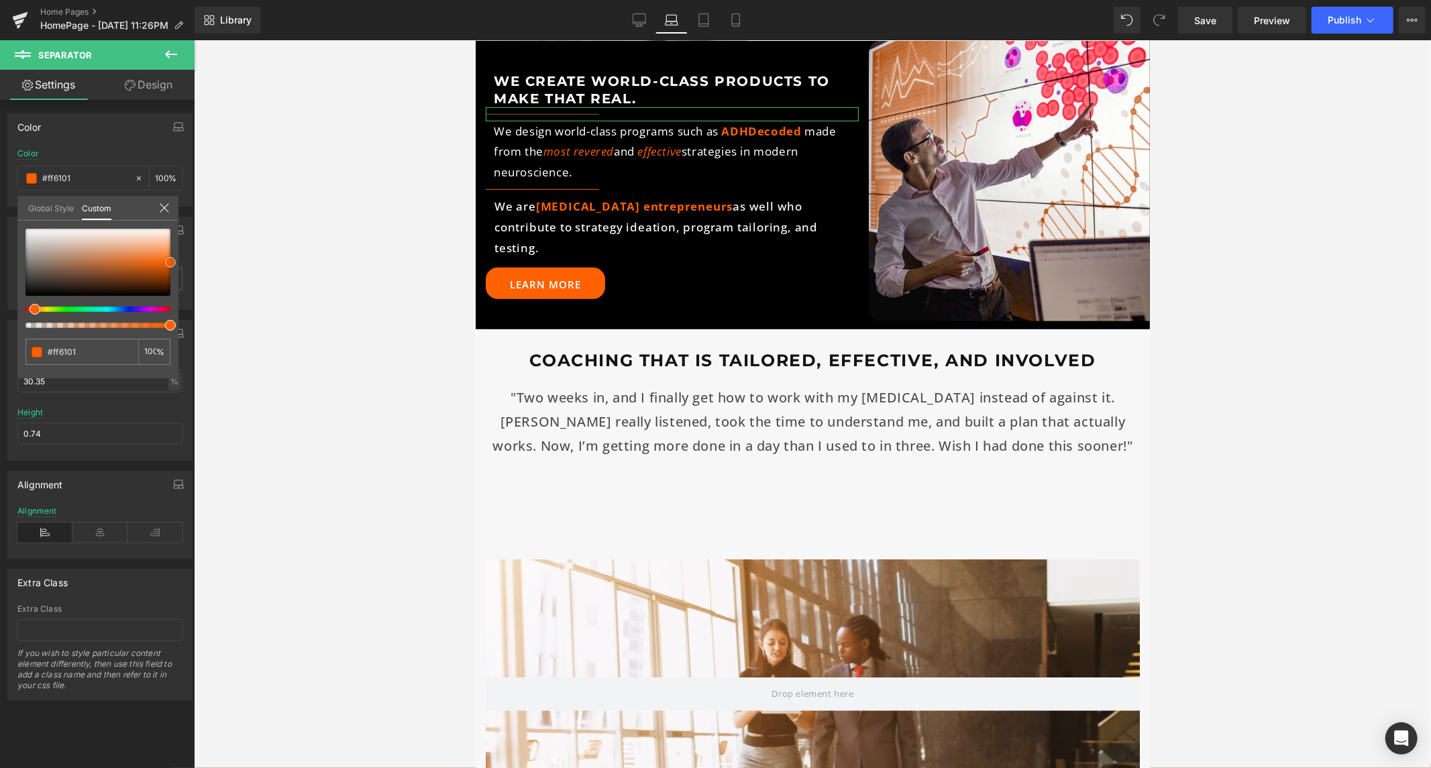
click at [62, 270] on div at bounding box center [97, 262] width 145 height 67
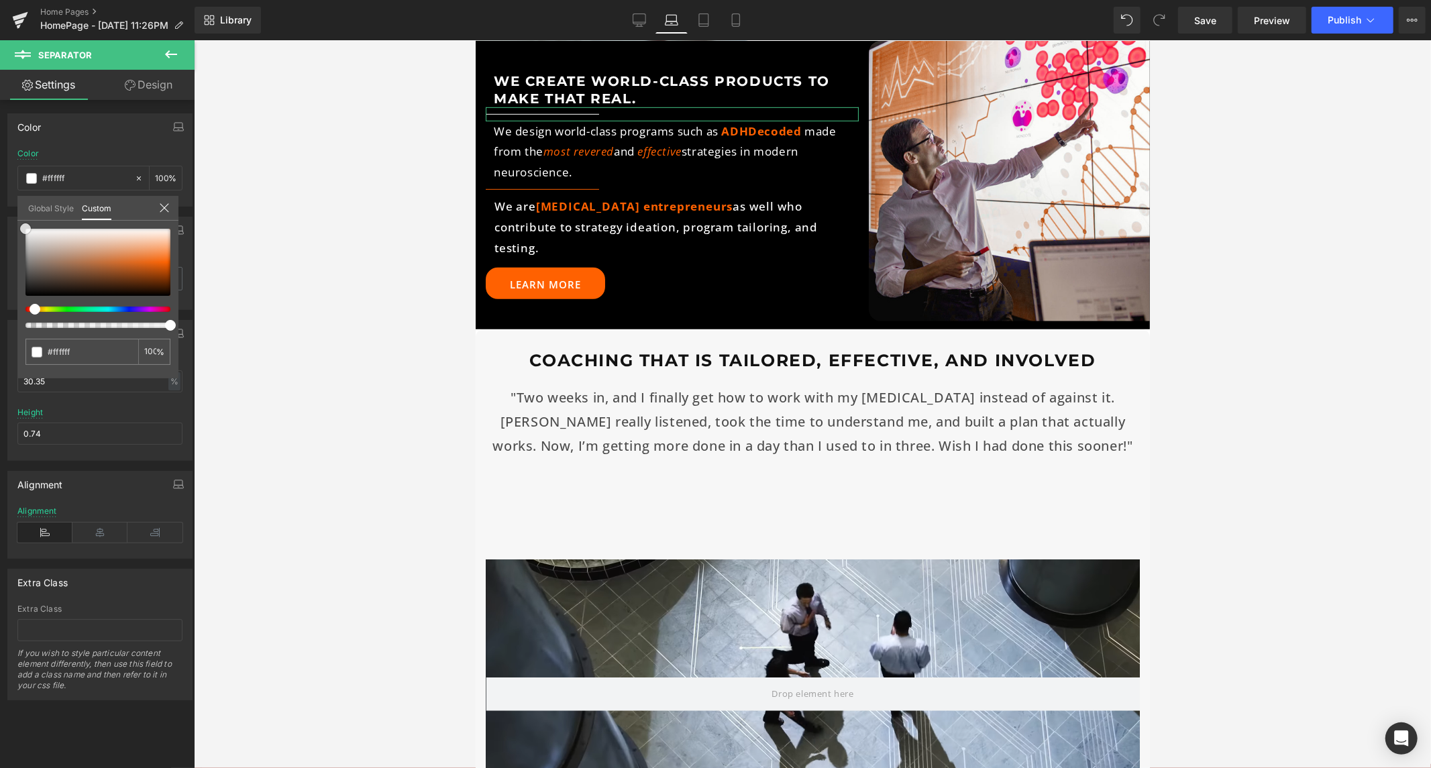
drag, startPoint x: 48, startPoint y: 242, endPoint x: 0, endPoint y: 195, distance: 66.4
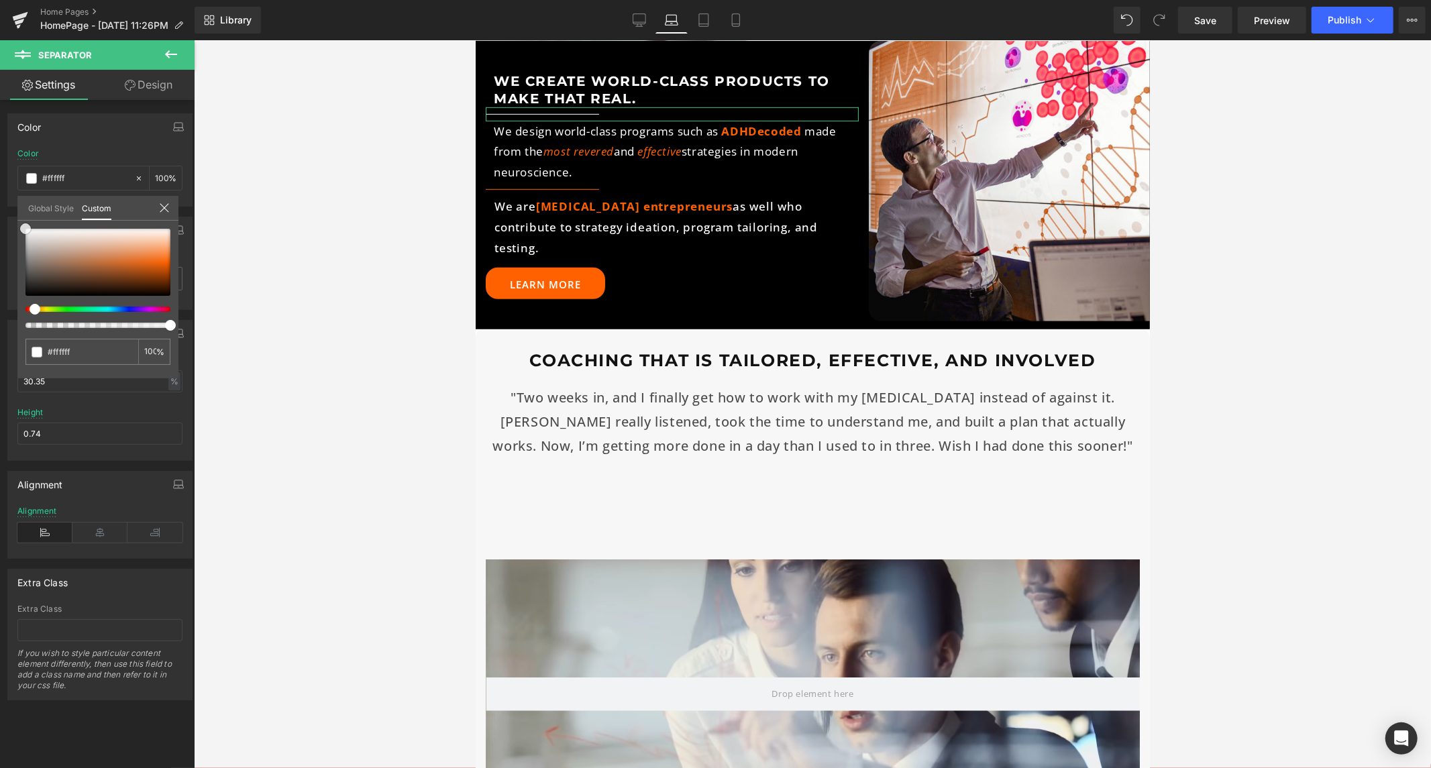
click at [0, 195] on div "Color rgb(255, 97, 1) Color #ff6101 100 % Global Style Custom Setup Global Styl…" at bounding box center [100, 154] width 201 height 103
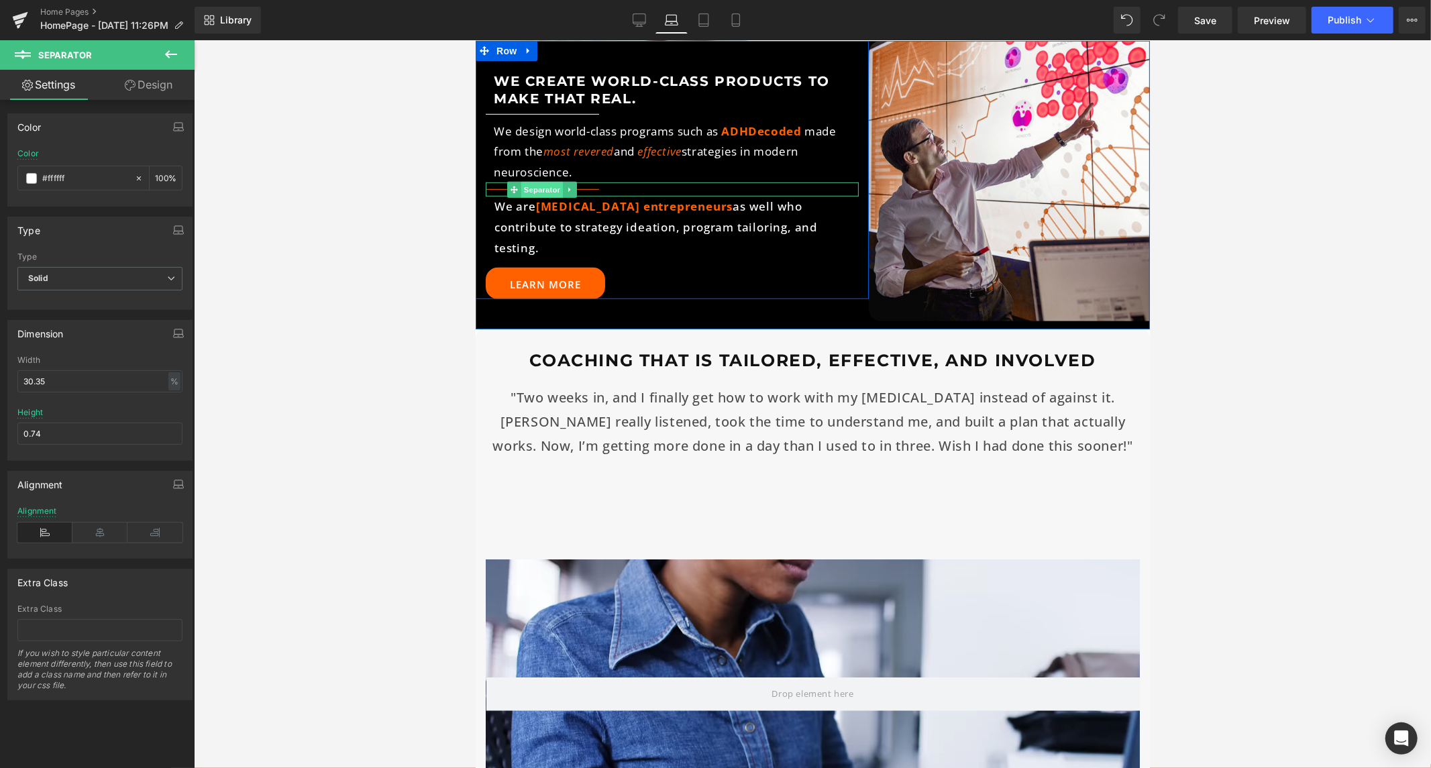
click at [541, 186] on span "Separator" at bounding box center [542, 189] width 42 height 16
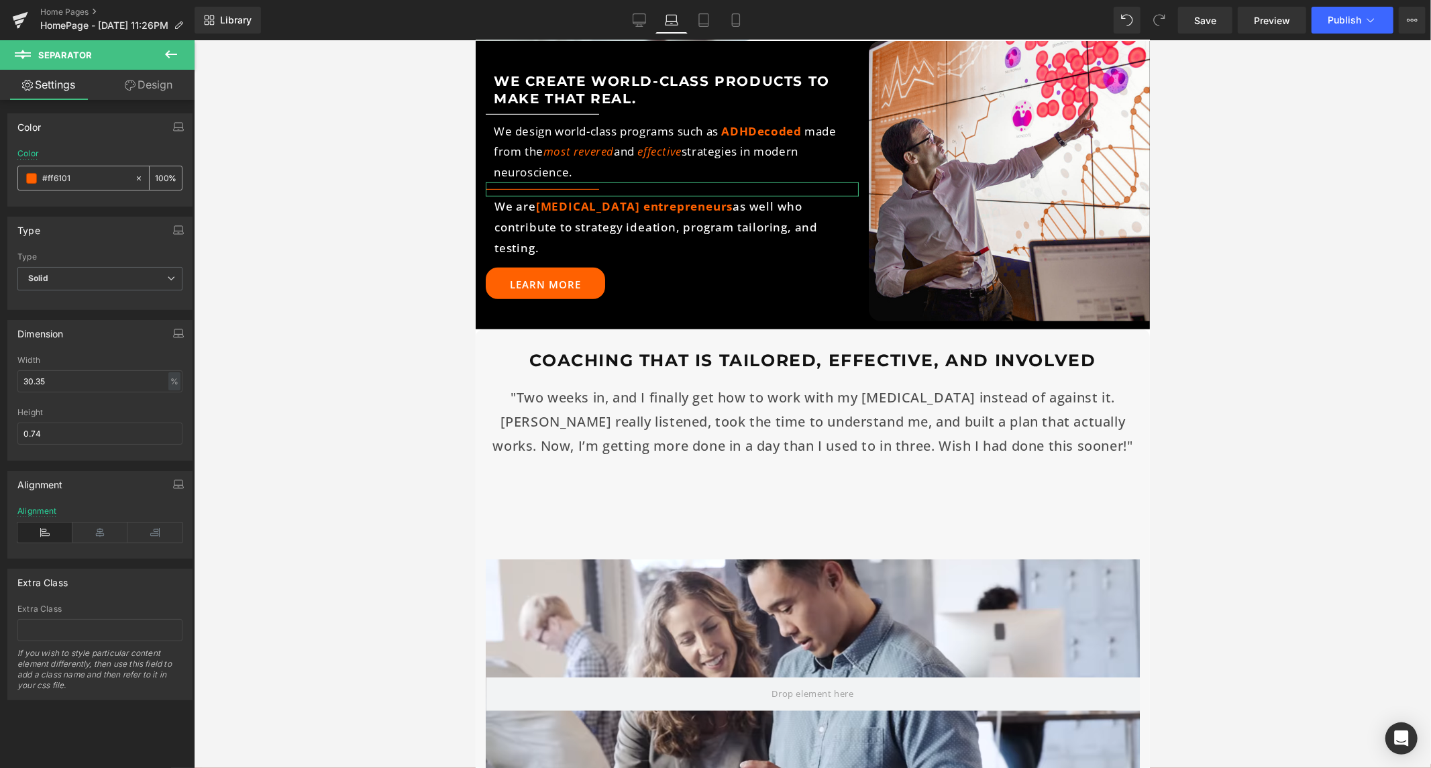
click at [30, 181] on span at bounding box center [31, 178] width 11 height 11
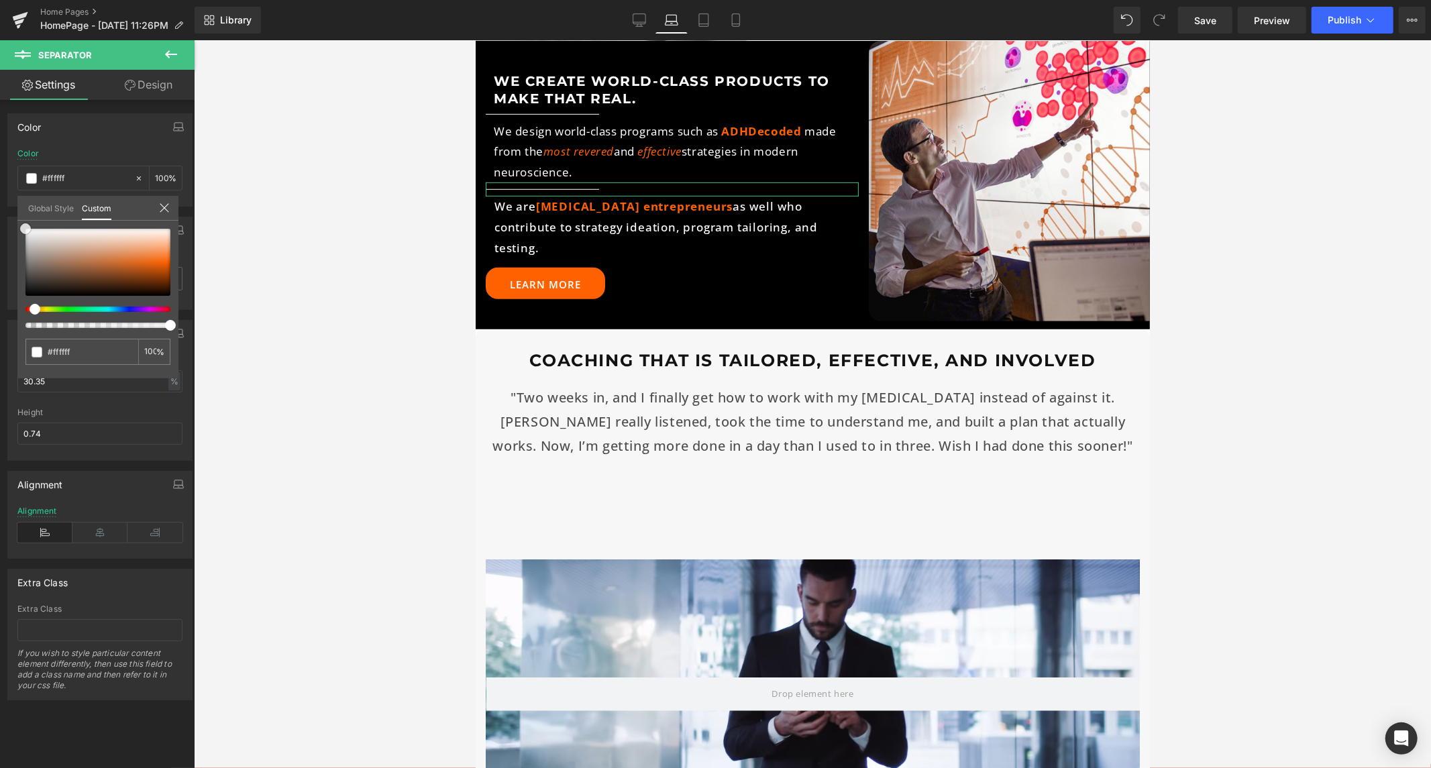
drag, startPoint x: 89, startPoint y: 264, endPoint x: 7, endPoint y: 189, distance: 111.2
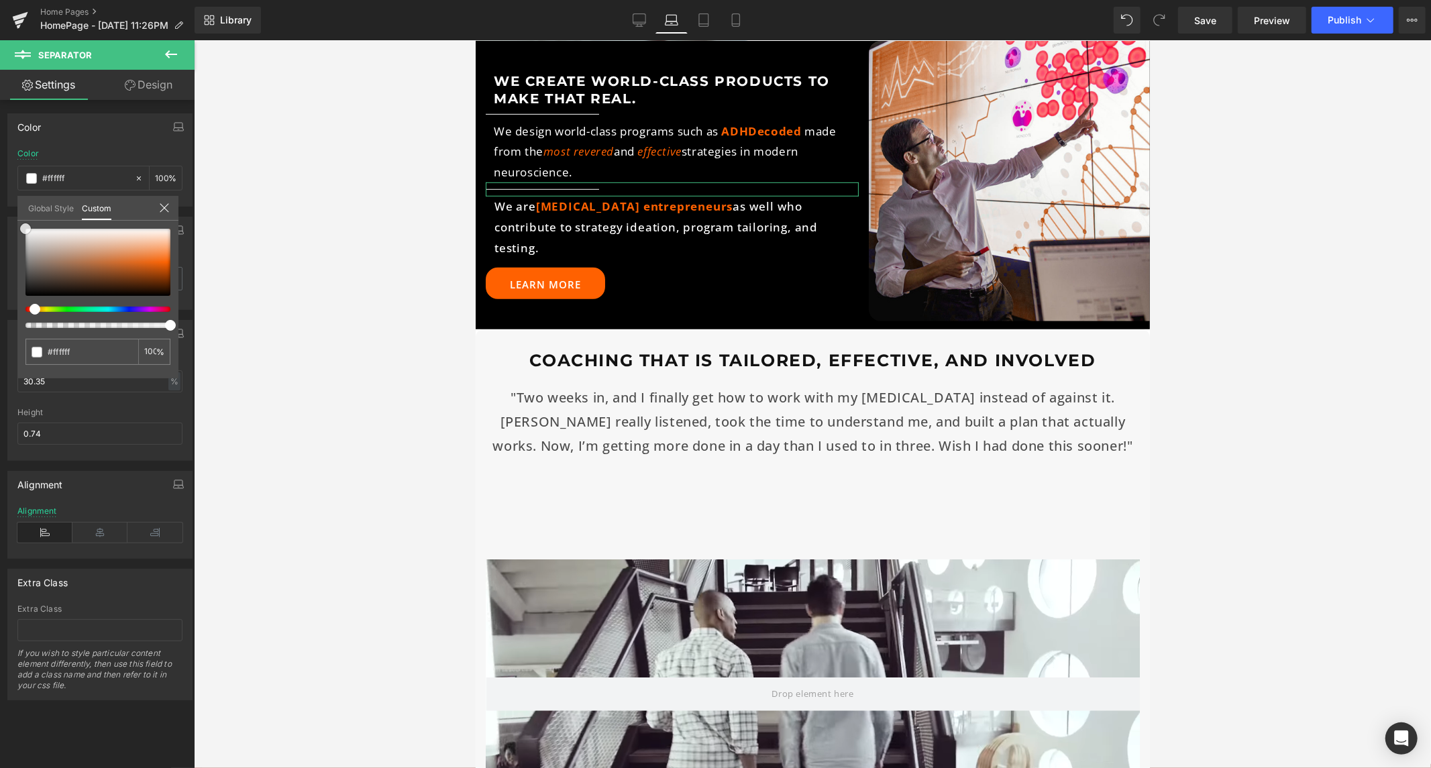
click at [7, 189] on div "Color rgb(255, 97, 1) Color #ff6101 100 % Global Style Custom Setup Global Styl…" at bounding box center [100, 154] width 201 height 103
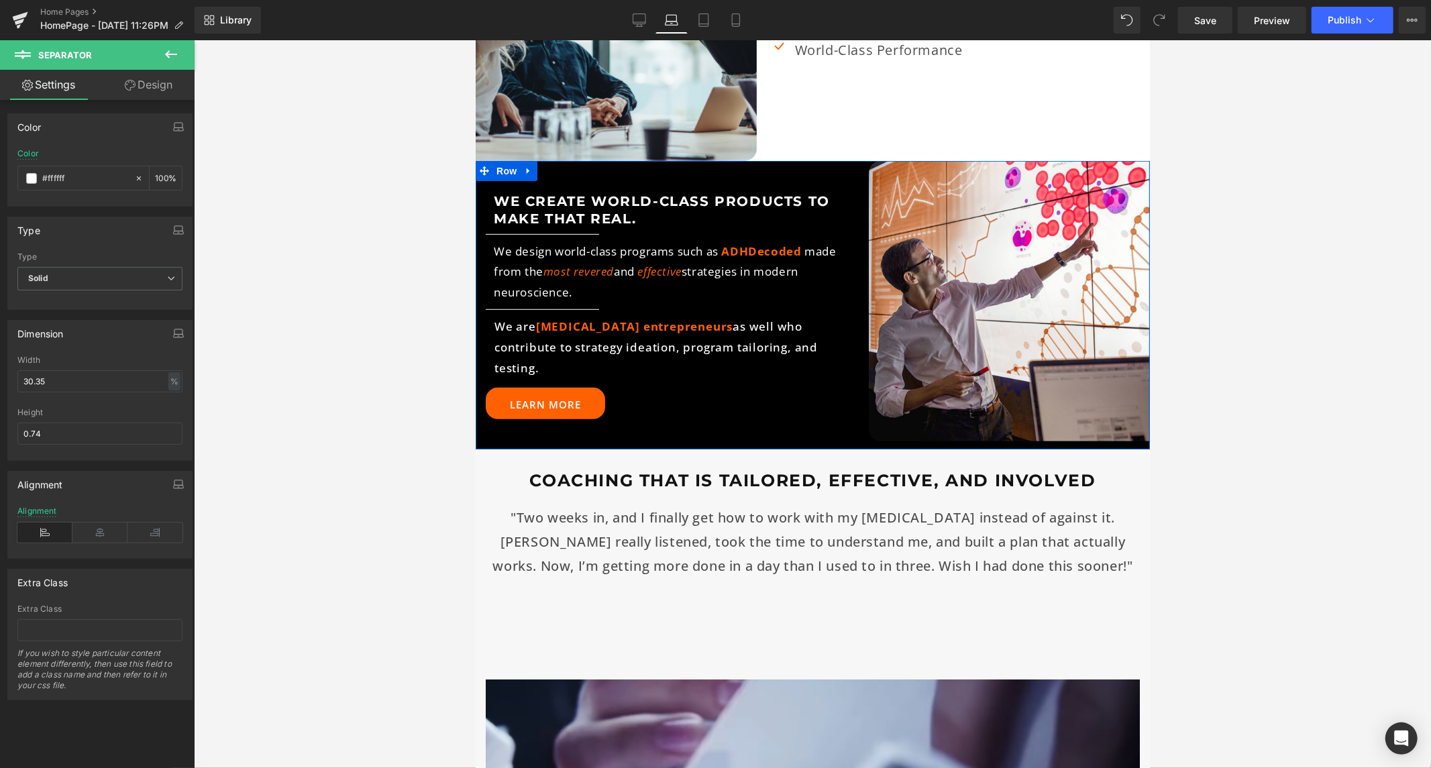
scroll to position [578, 0]
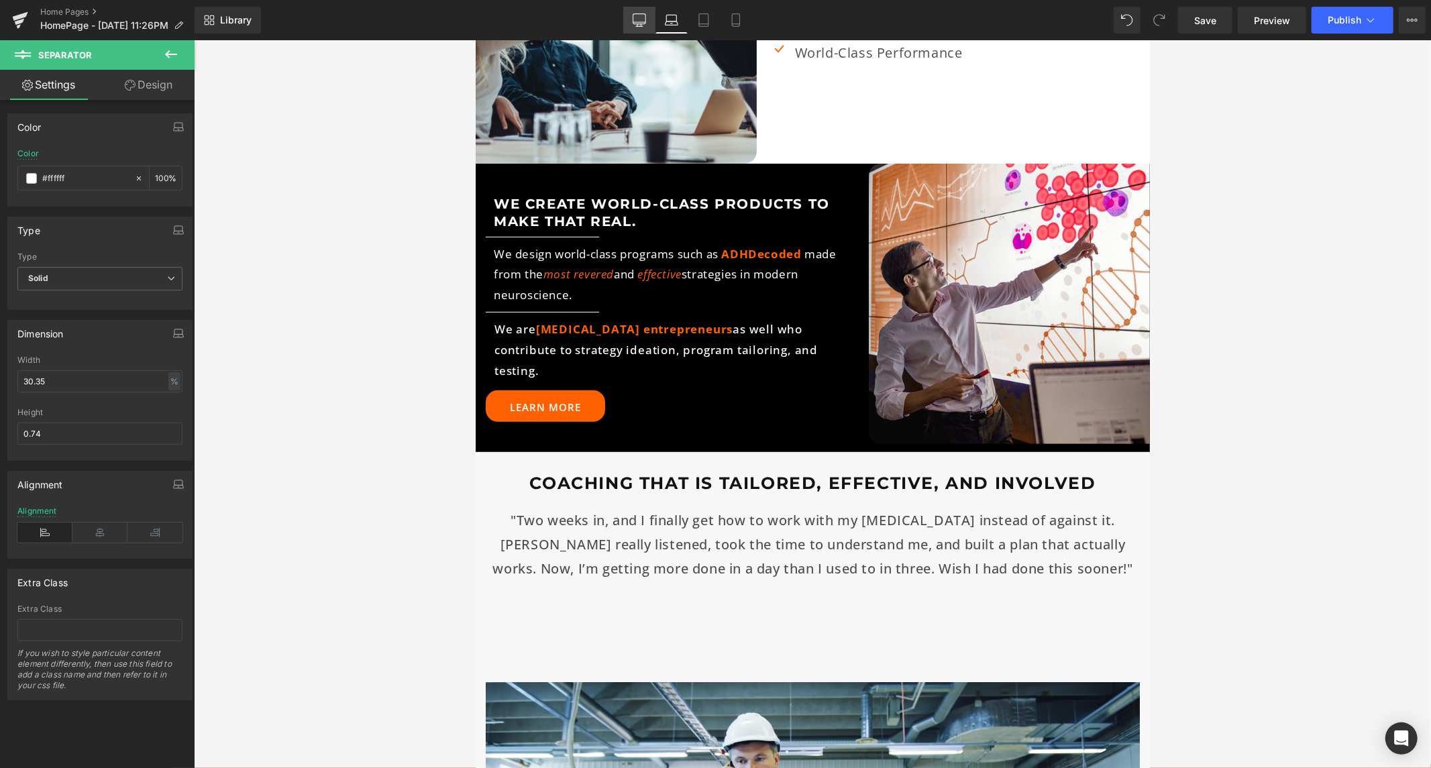
click at [635, 17] on icon at bounding box center [639, 19] width 13 height 10
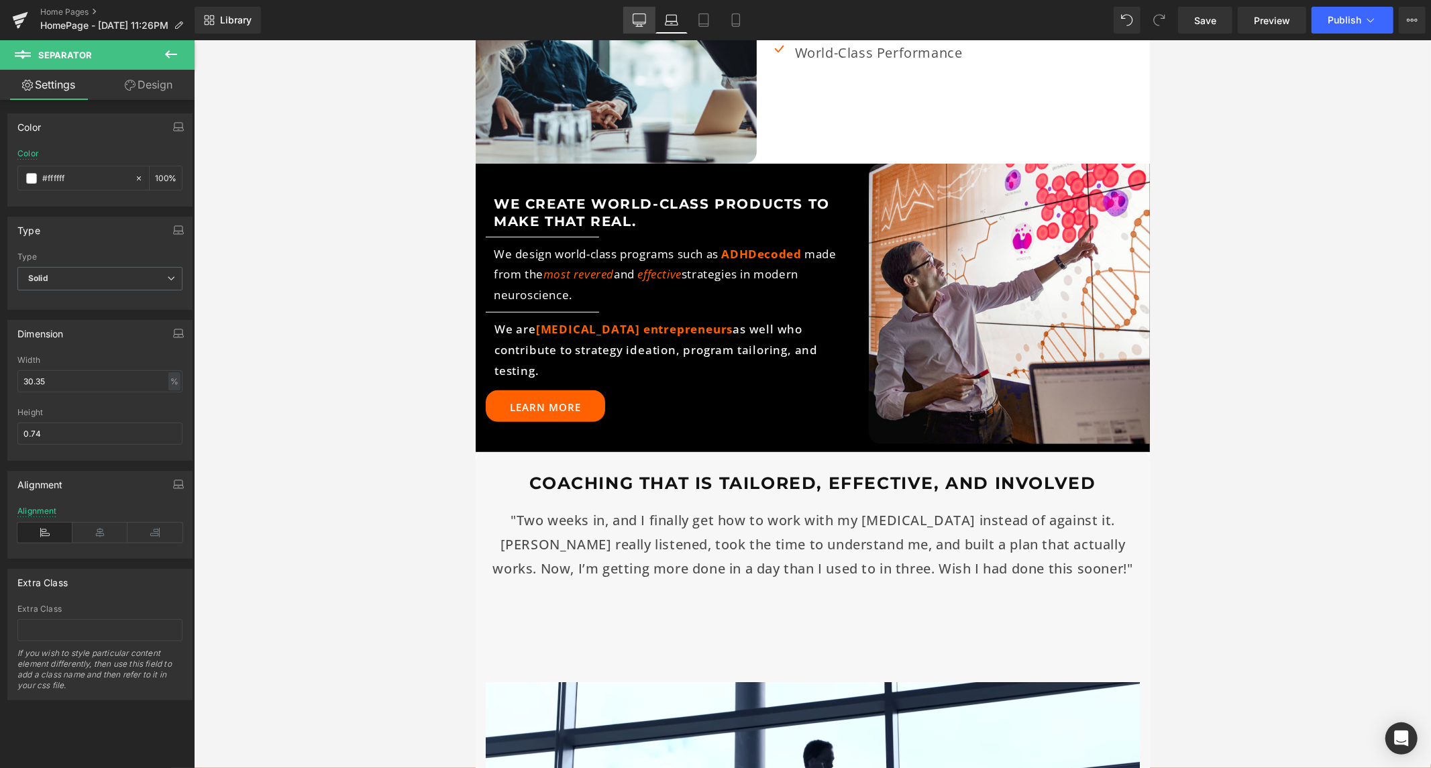
scroll to position [648, 0]
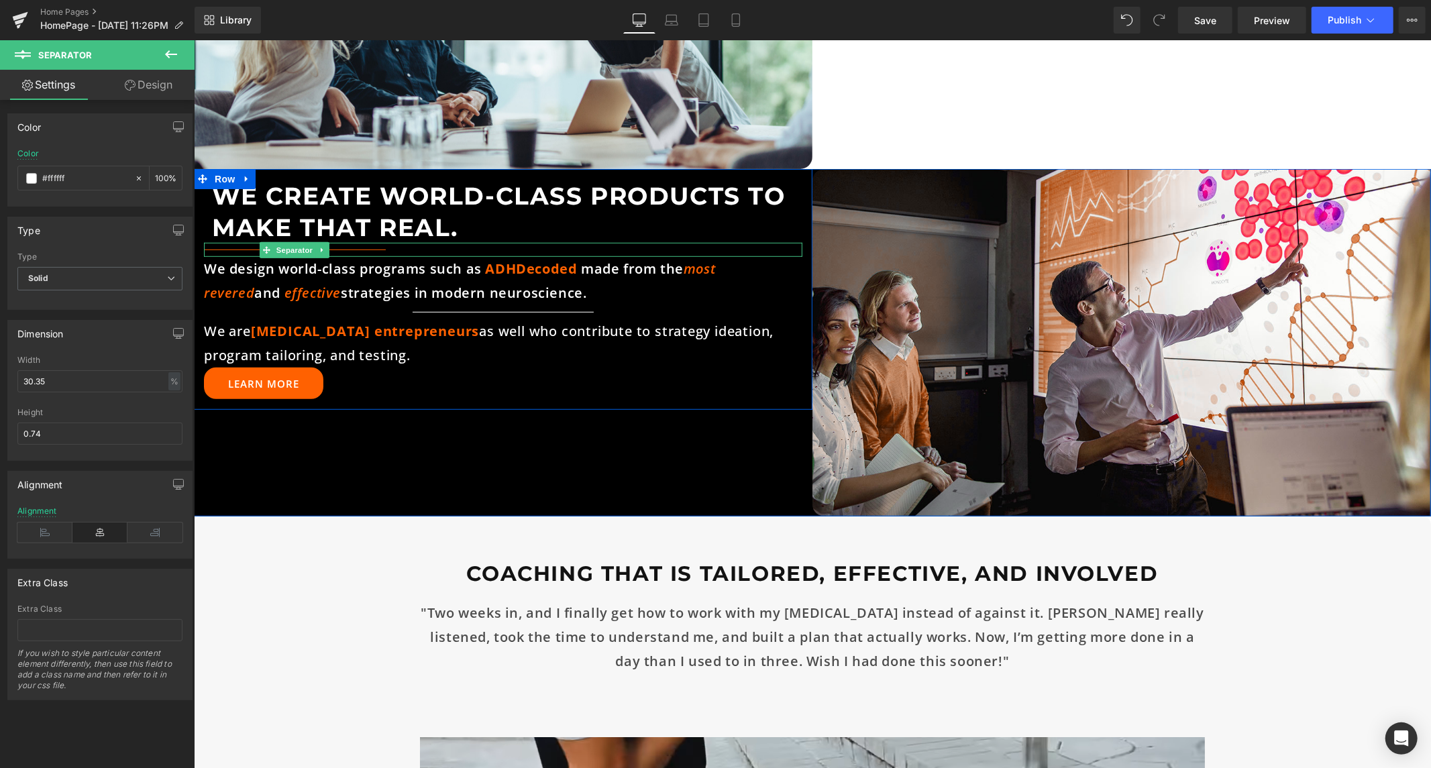
click at [368, 249] on hr at bounding box center [294, 252] width 182 height 7
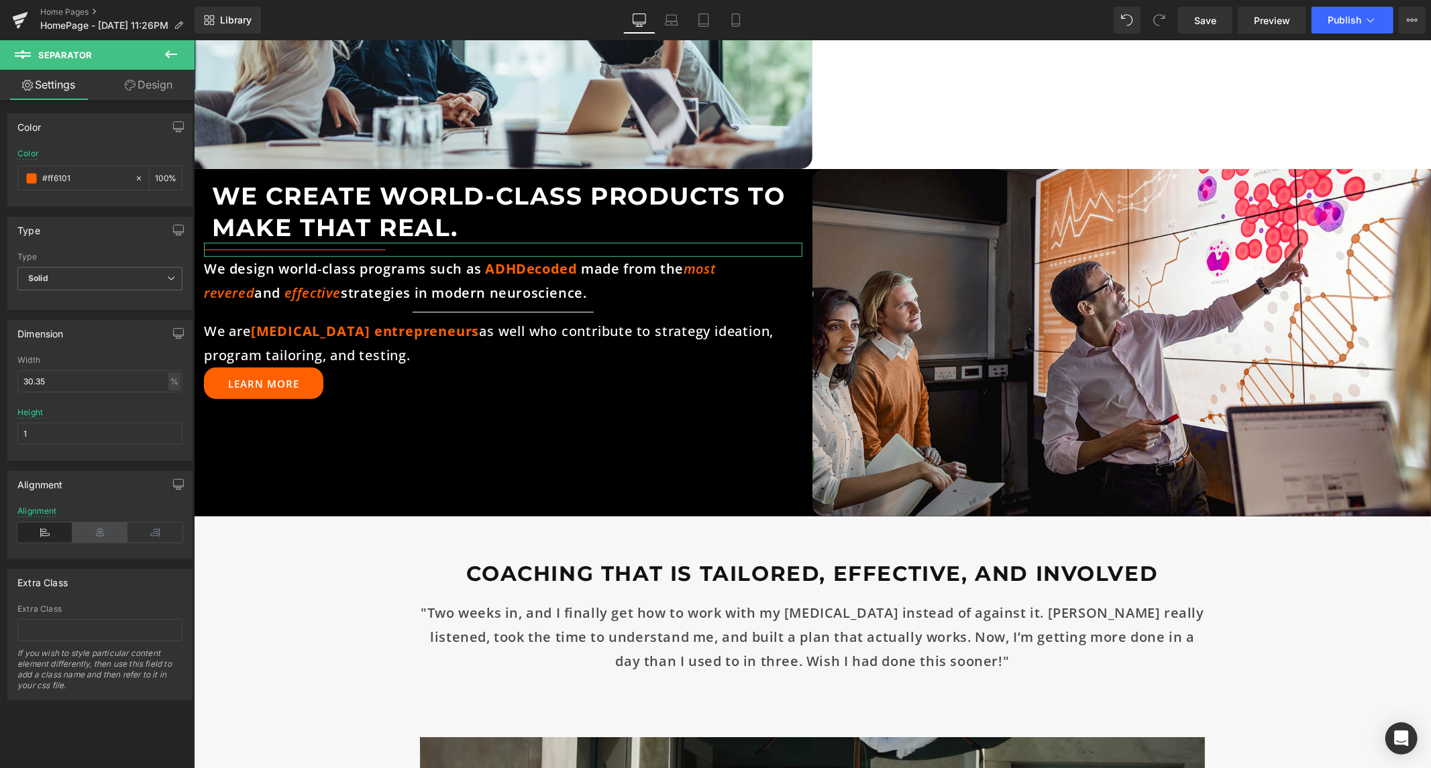
click at [95, 523] on icon at bounding box center [99, 533] width 55 height 20
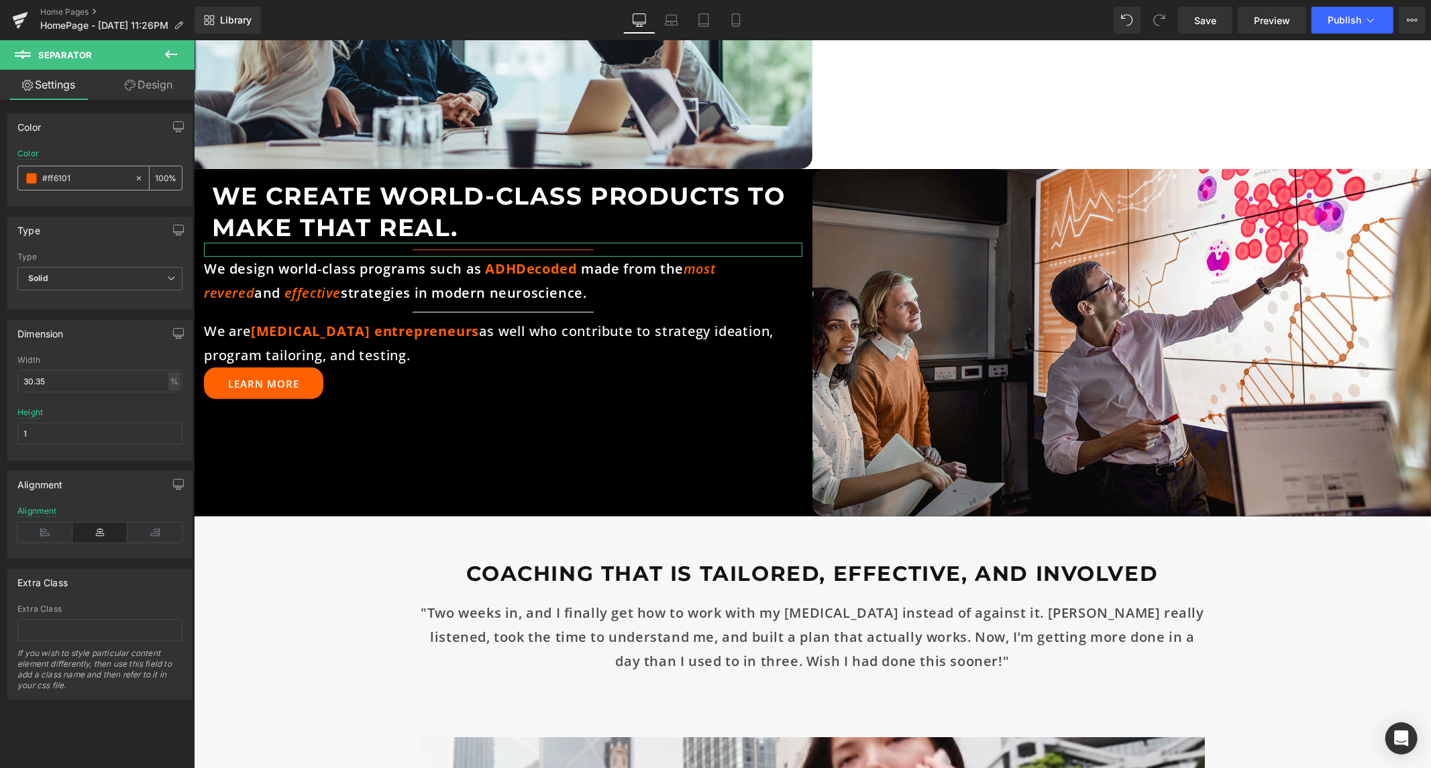
click at [32, 178] on span at bounding box center [31, 178] width 11 height 11
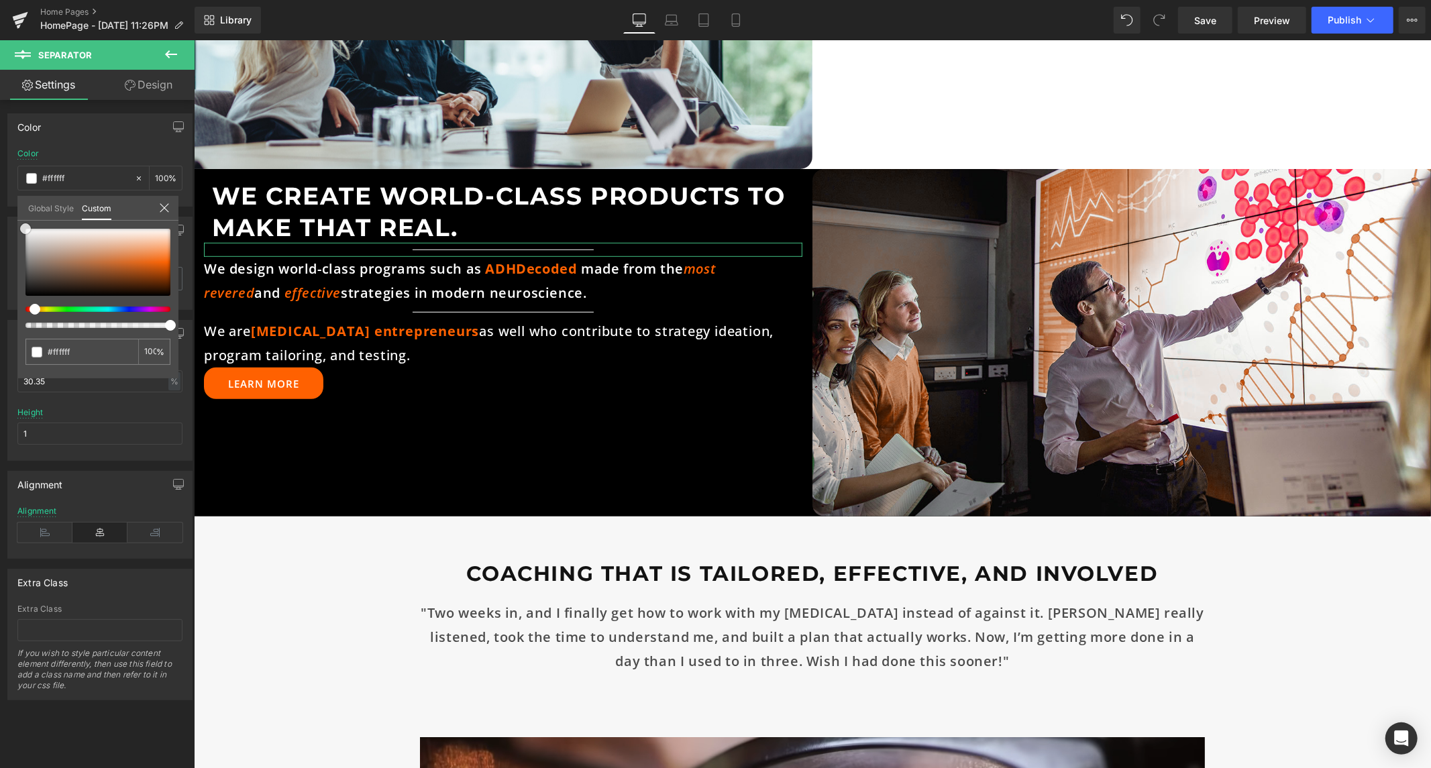
drag, startPoint x: 44, startPoint y: 231, endPoint x: 0, endPoint y: 199, distance: 54.2
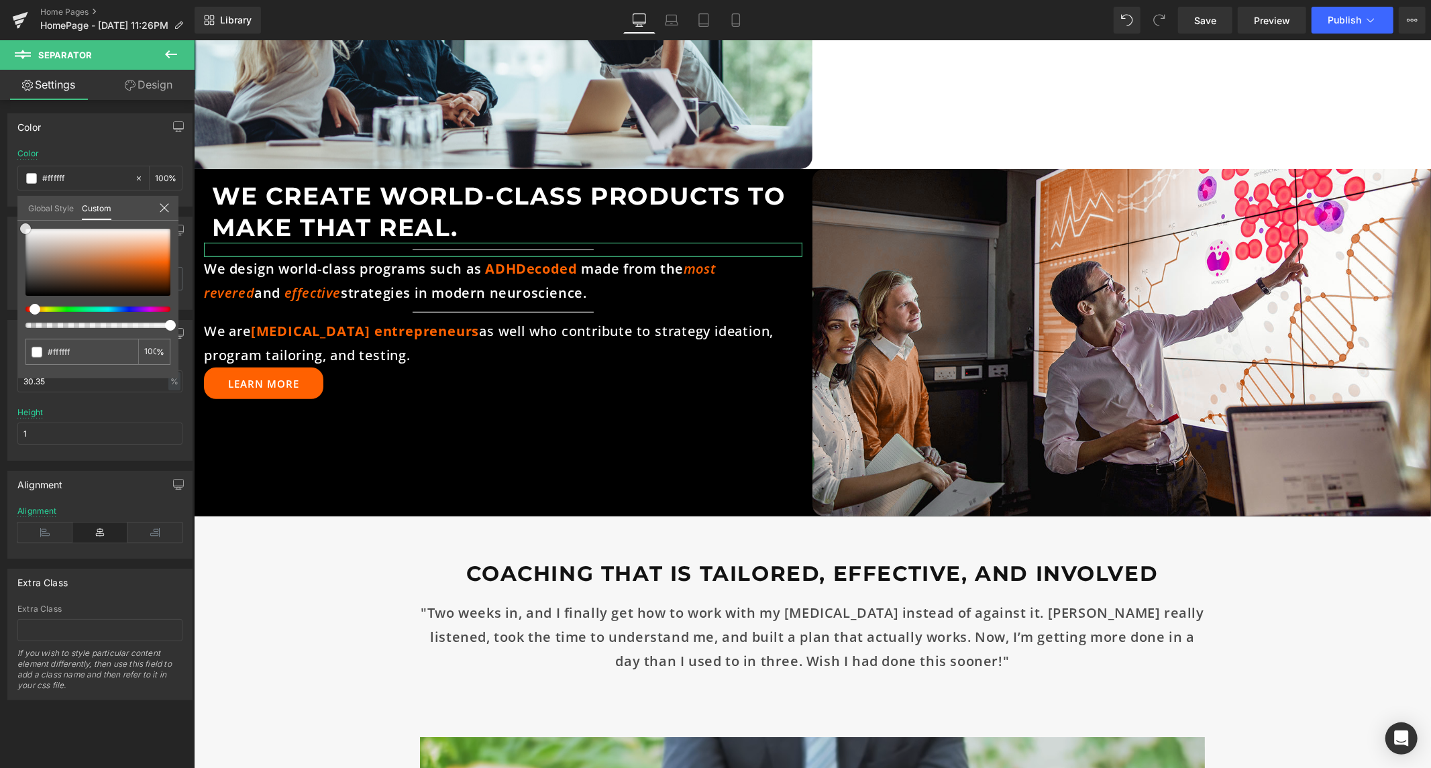
click at [0, 199] on div "Color rgb(255, 97, 1) Color #ff6101 100 % Global Style Custom Setup Global Styl…" at bounding box center [100, 154] width 201 height 103
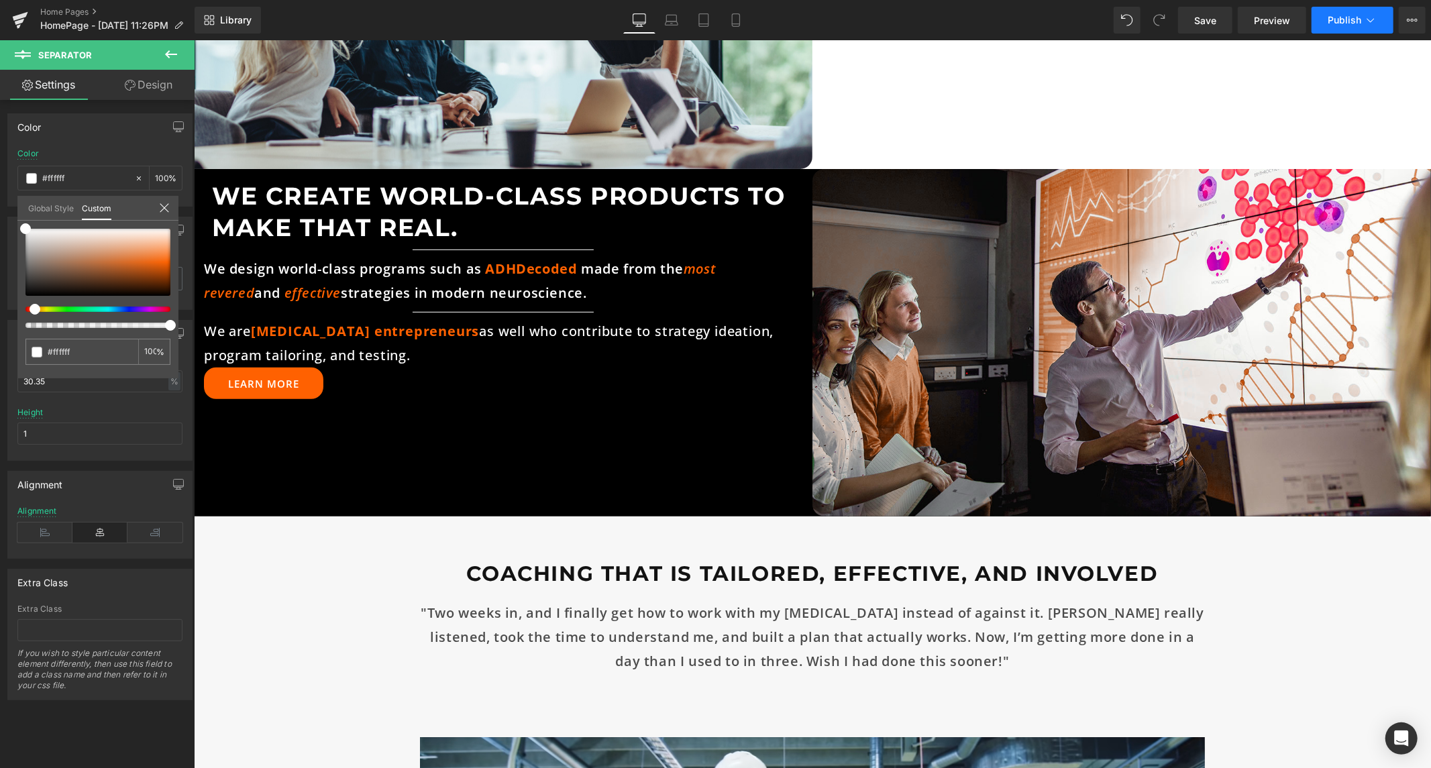
click at [1344, 17] on span "Publish" at bounding box center [1345, 20] width 34 height 11
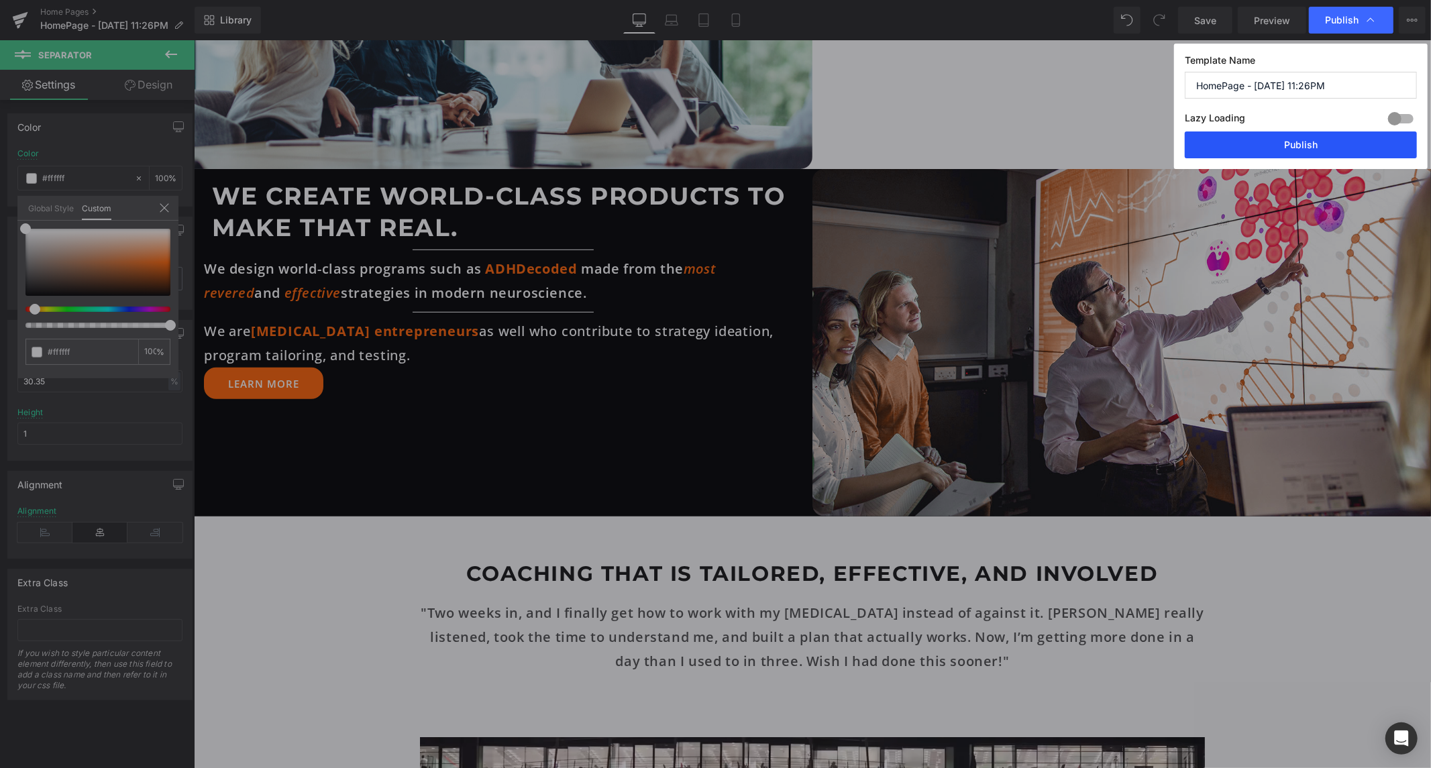
click at [1284, 151] on button "Publish" at bounding box center [1301, 145] width 232 height 27
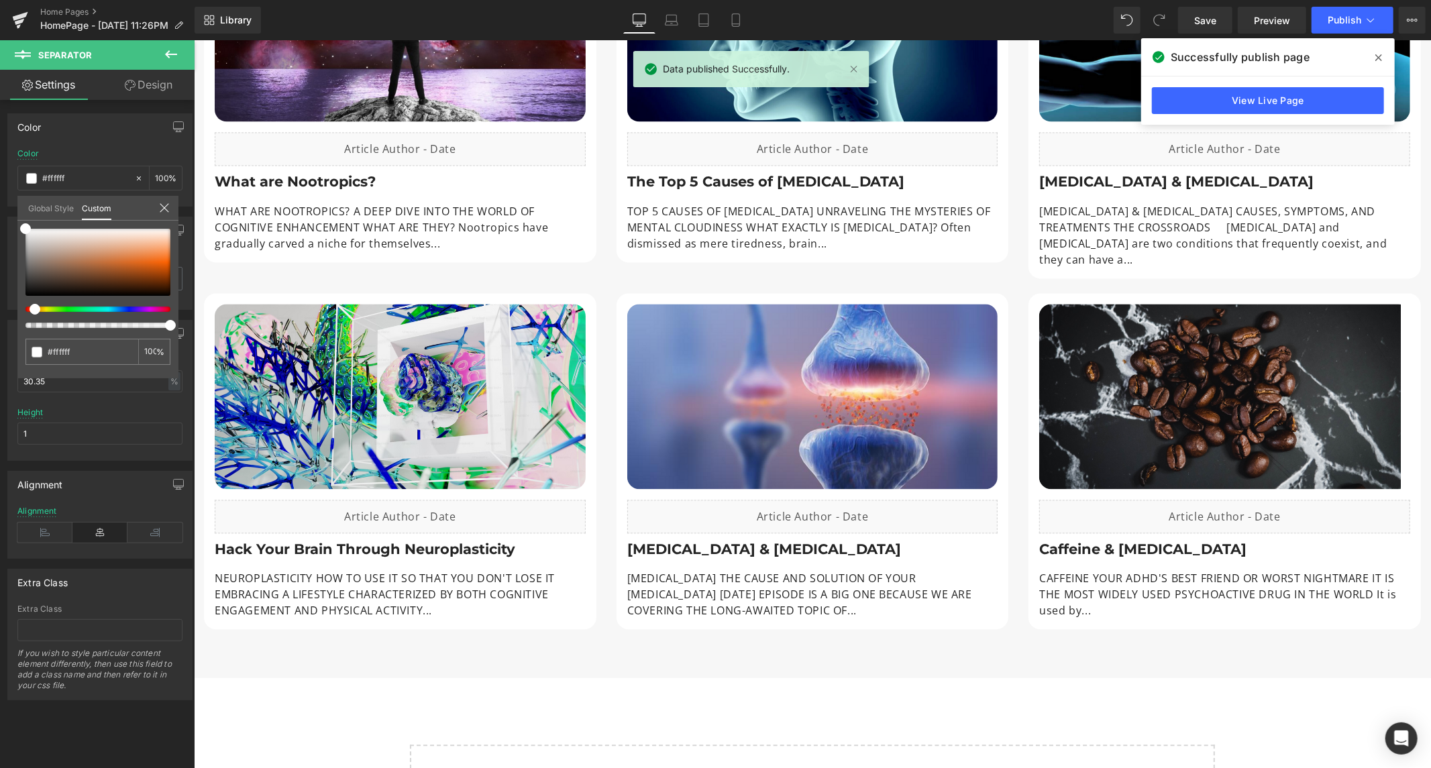
scroll to position [2399, 0]
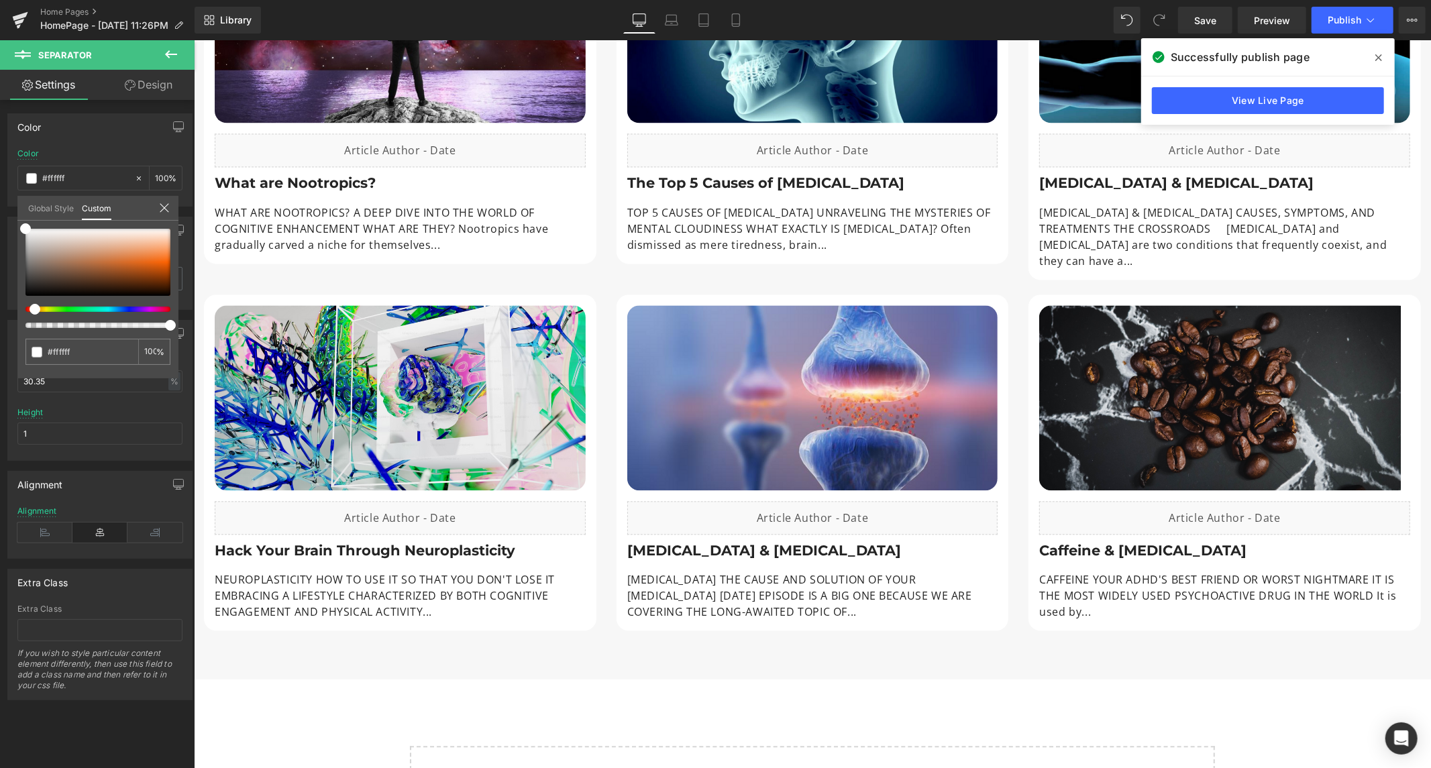
click at [1376, 55] on icon at bounding box center [1379, 57] width 7 height 7
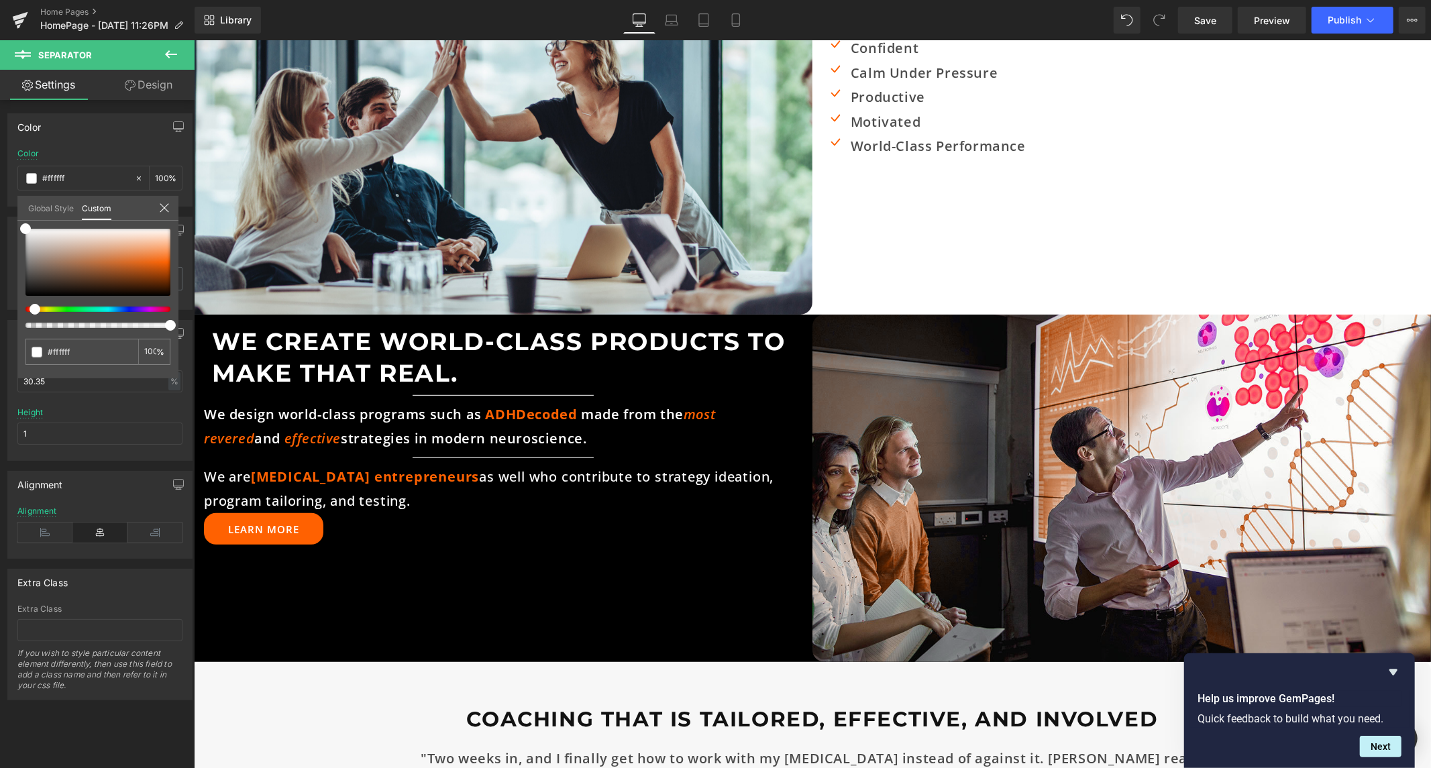
scroll to position [379, 0]
